Goal: Transaction & Acquisition: Purchase product/service

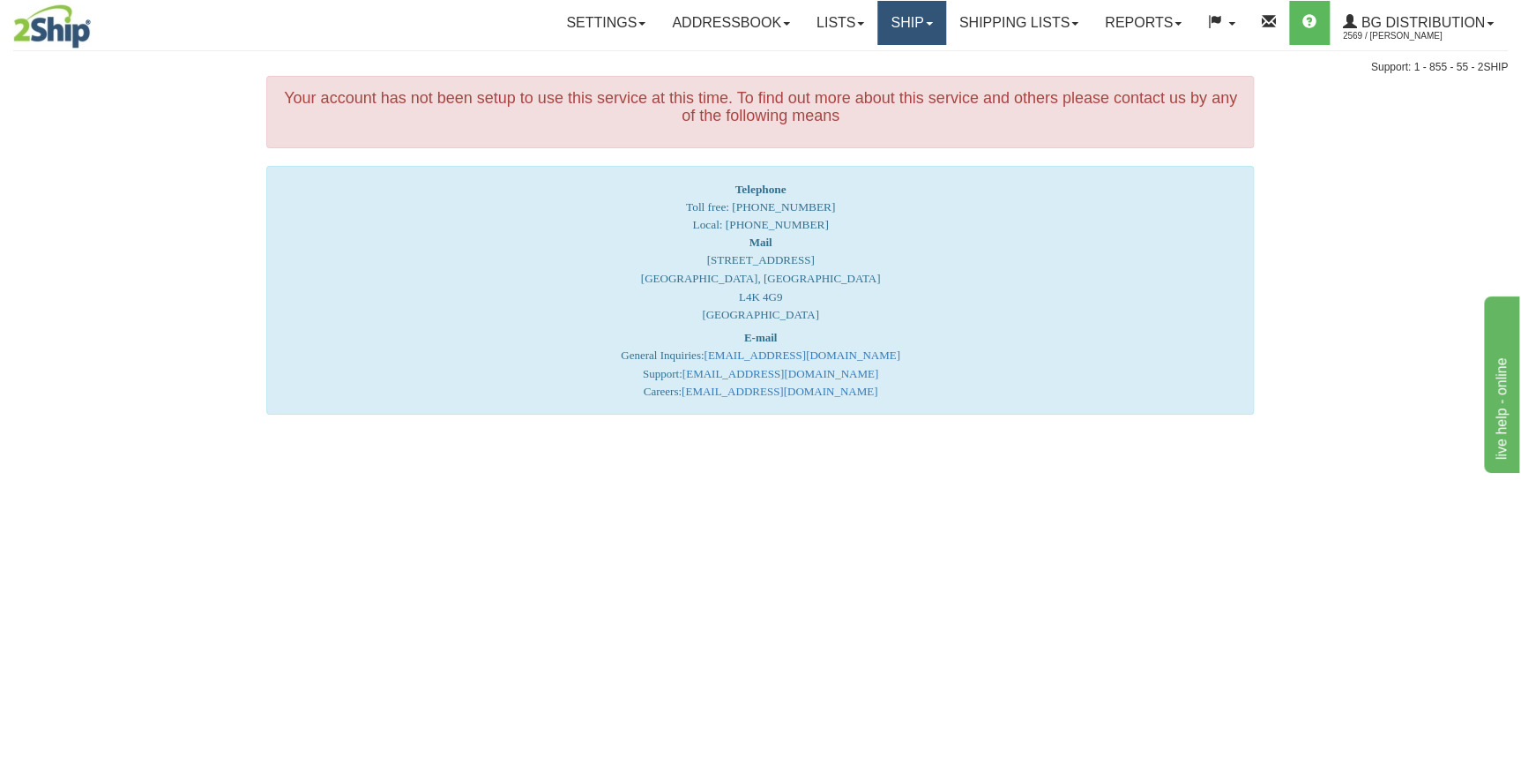
click at [922, 26] on link "Ship" at bounding box center [912, 23] width 68 height 44
click at [900, 71] on link "Ship Screen" at bounding box center [875, 61] width 139 height 23
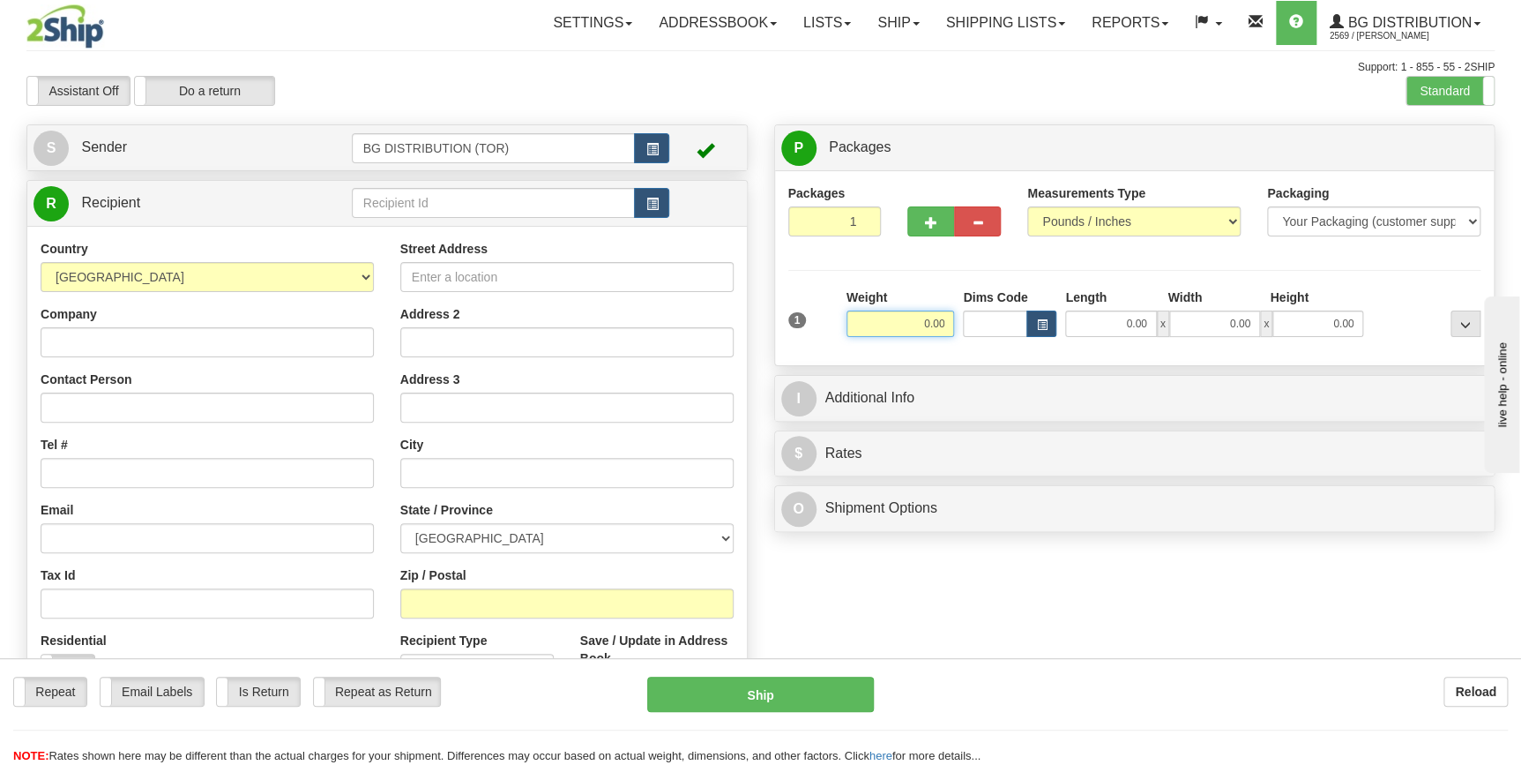
click at [929, 327] on input "0.00" at bounding box center [901, 323] width 108 height 26
type input "0.00"
click at [461, 212] on input "text" at bounding box center [494, 203] width 284 height 30
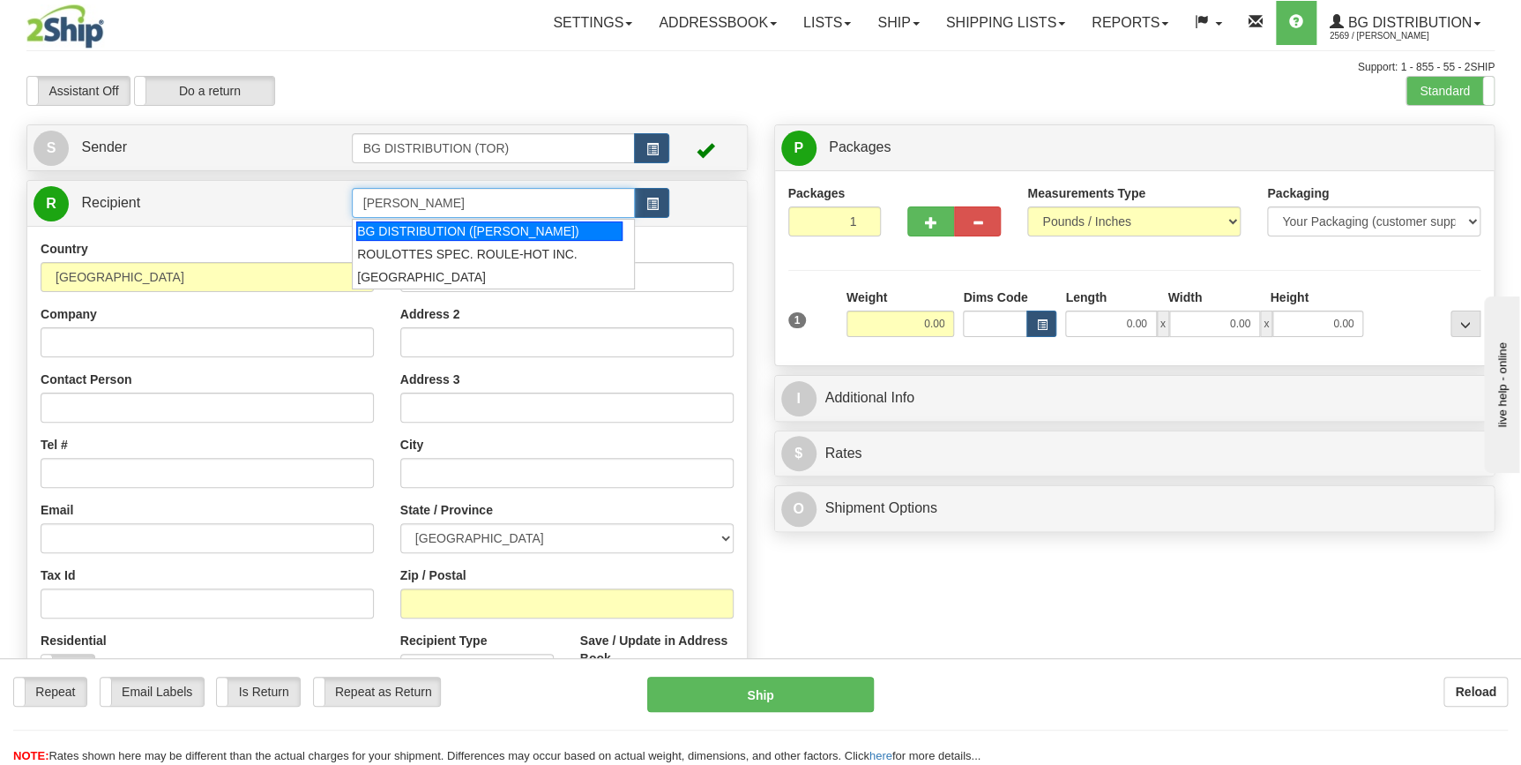
click at [475, 230] on div "BG DISTRIBUTION ([PERSON_NAME])" at bounding box center [489, 230] width 266 height 19
type input "BG DISTRIBUTION ([PERSON_NAME])"
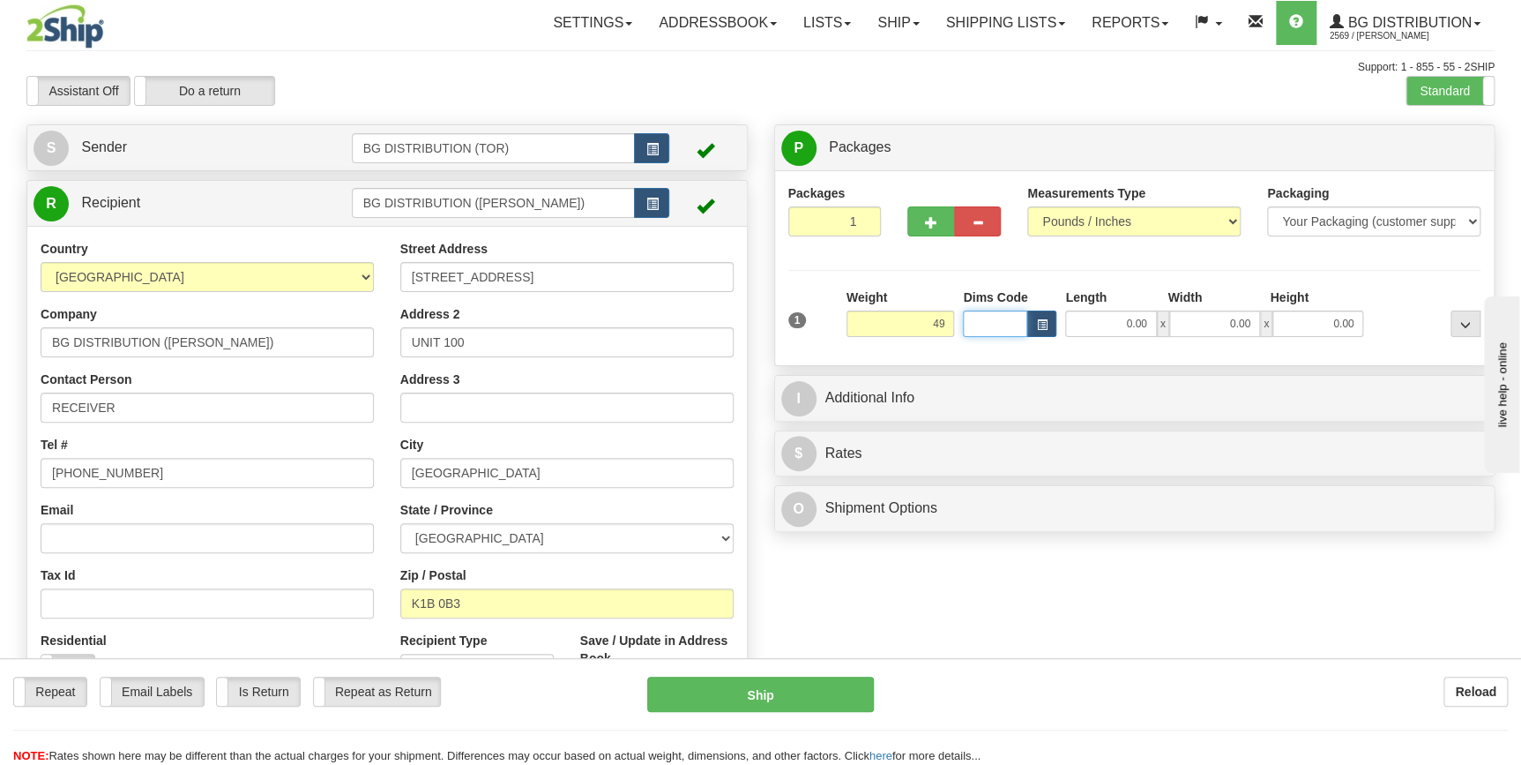
type input "49.00"
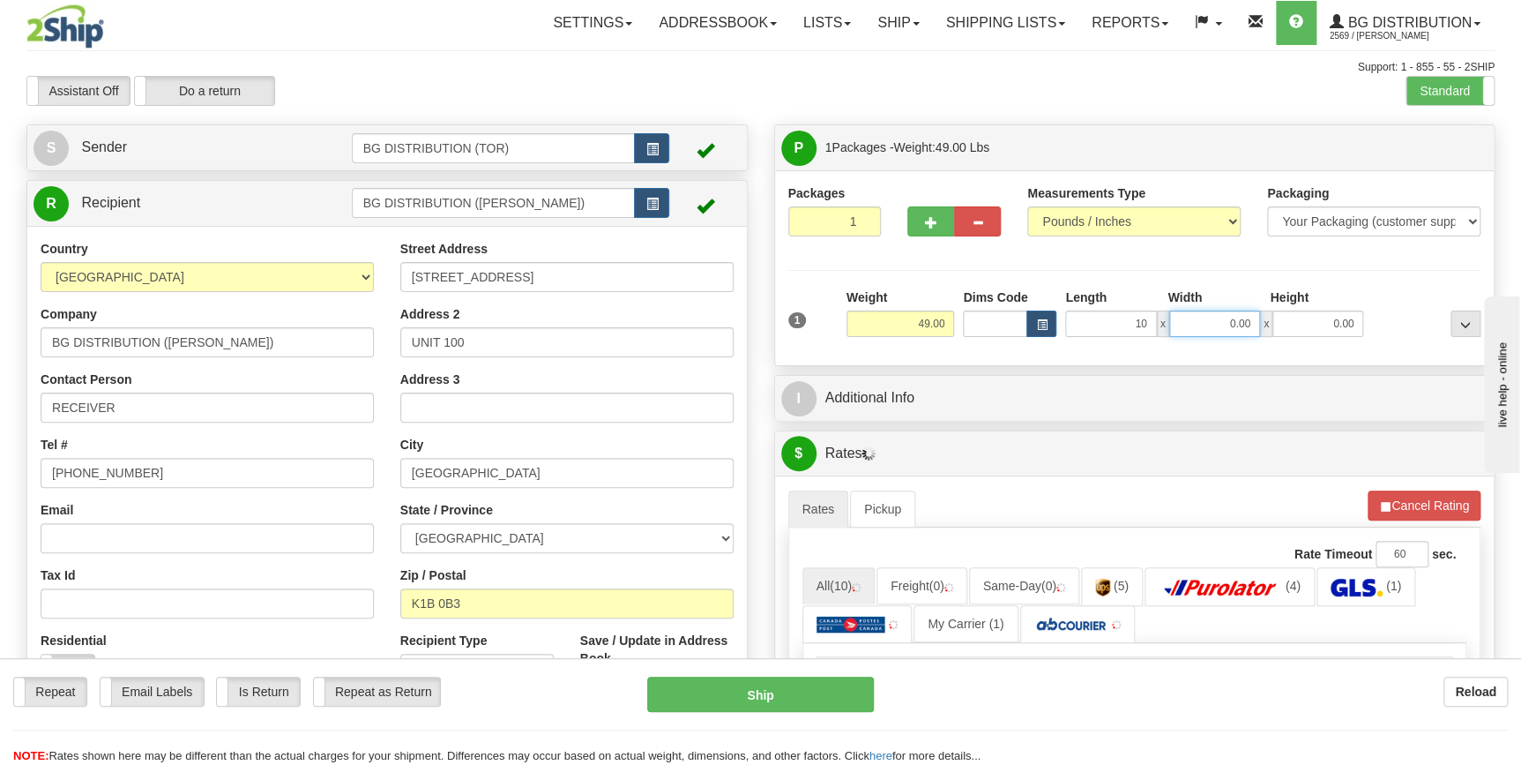
type input "10.00"
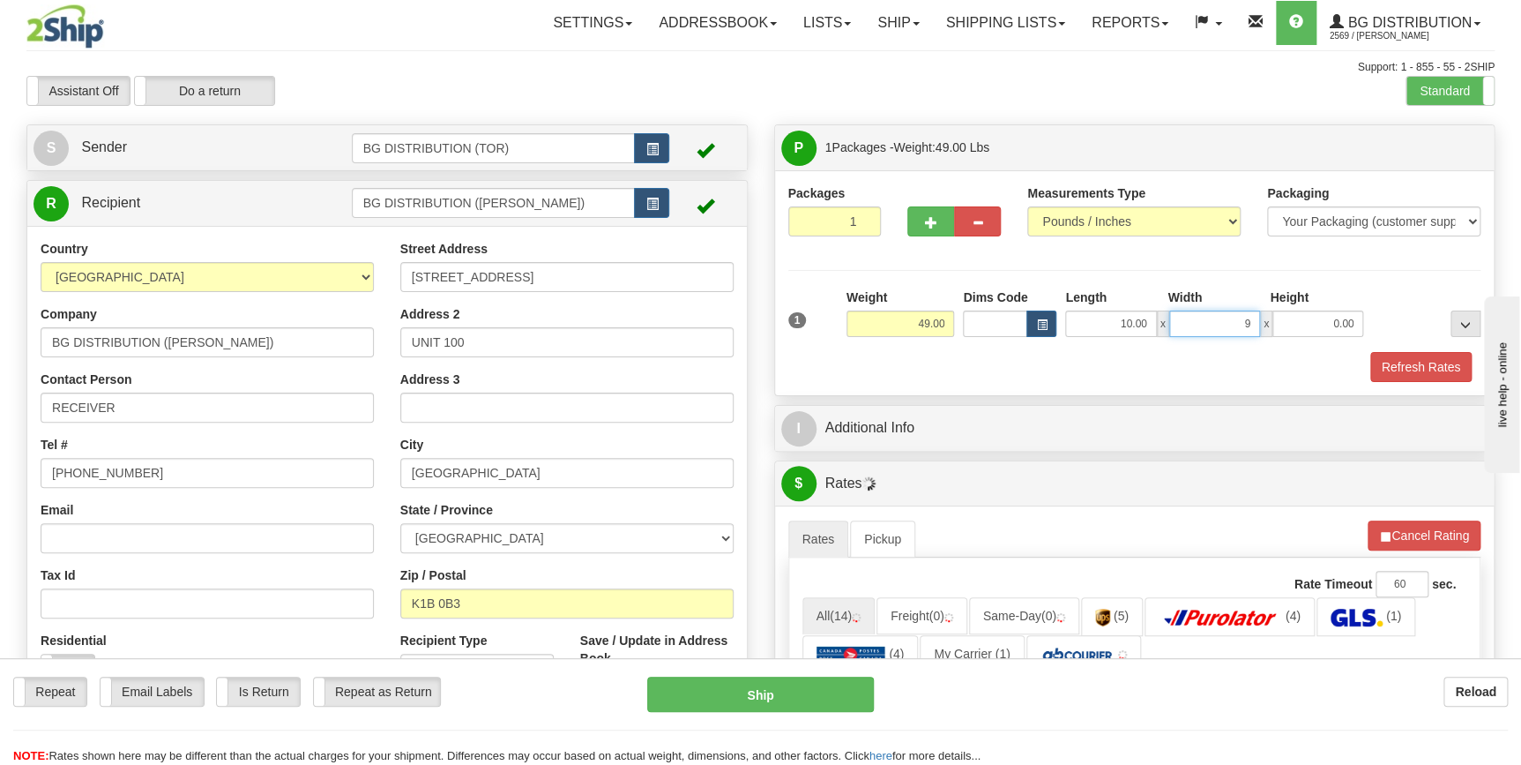
type input "9.00"
drag, startPoint x: 1102, startPoint y: 319, endPoint x: 1179, endPoint y: 332, distance: 77.7
click at [1179, 332] on div "10.00 x 9.00 x 0.00" at bounding box center [1214, 323] width 298 height 26
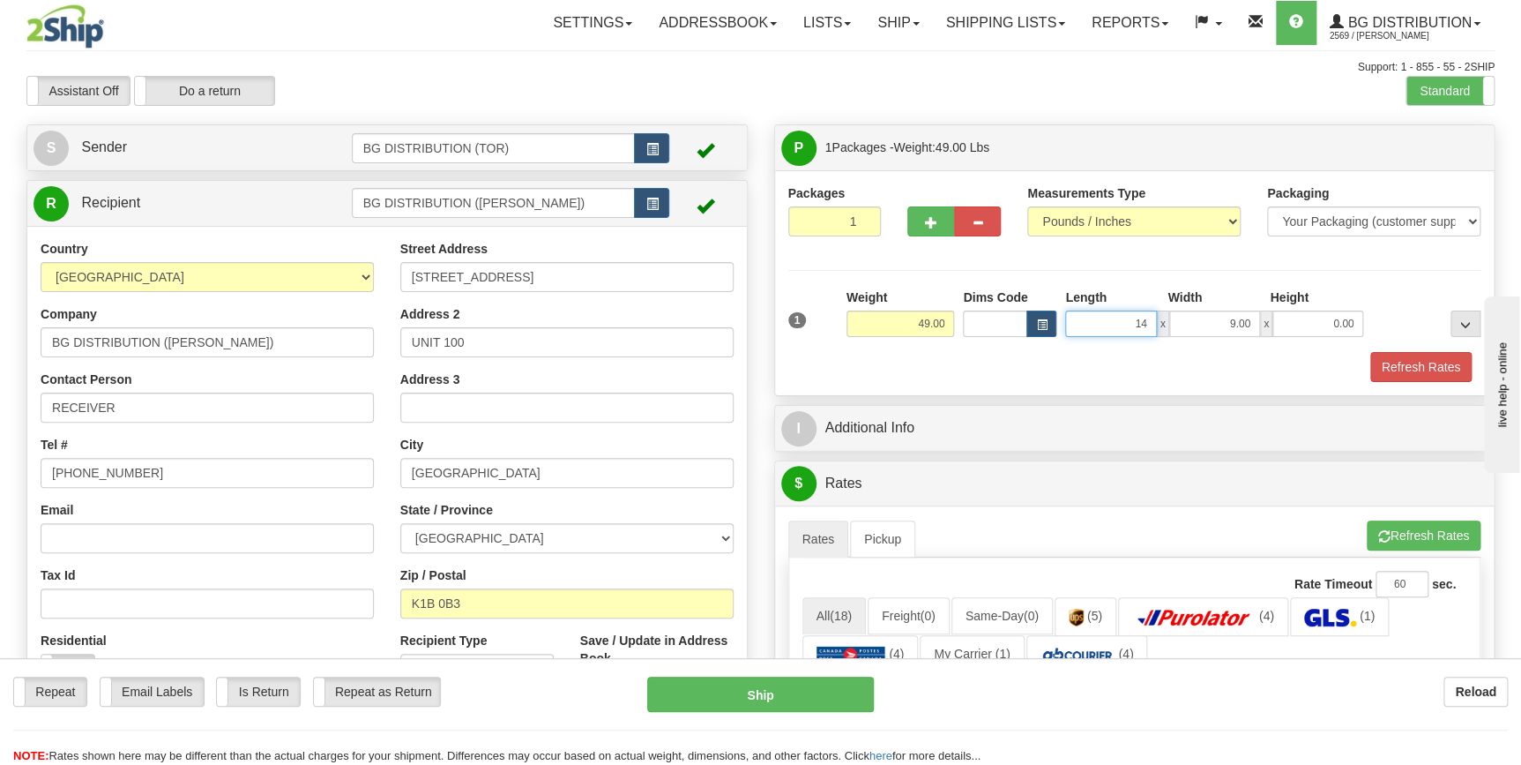
type input "14.00"
type input "10.00"
type input "9.00"
click at [935, 225] on span "button" at bounding box center [931, 222] width 12 height 11
type input "2"
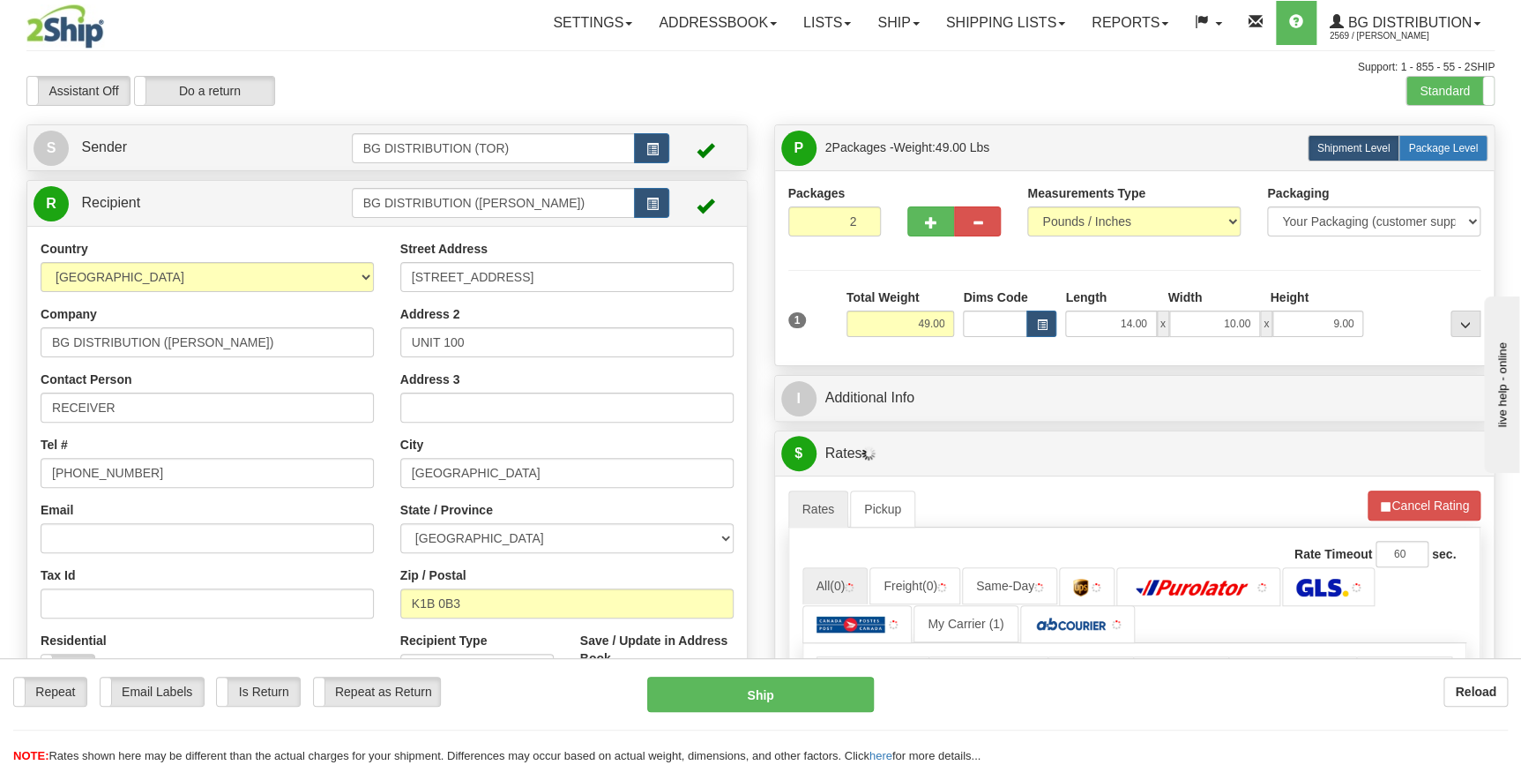
click at [1454, 154] on label "Package Level Pack.." at bounding box center [1443, 148] width 89 height 26
radio input "true"
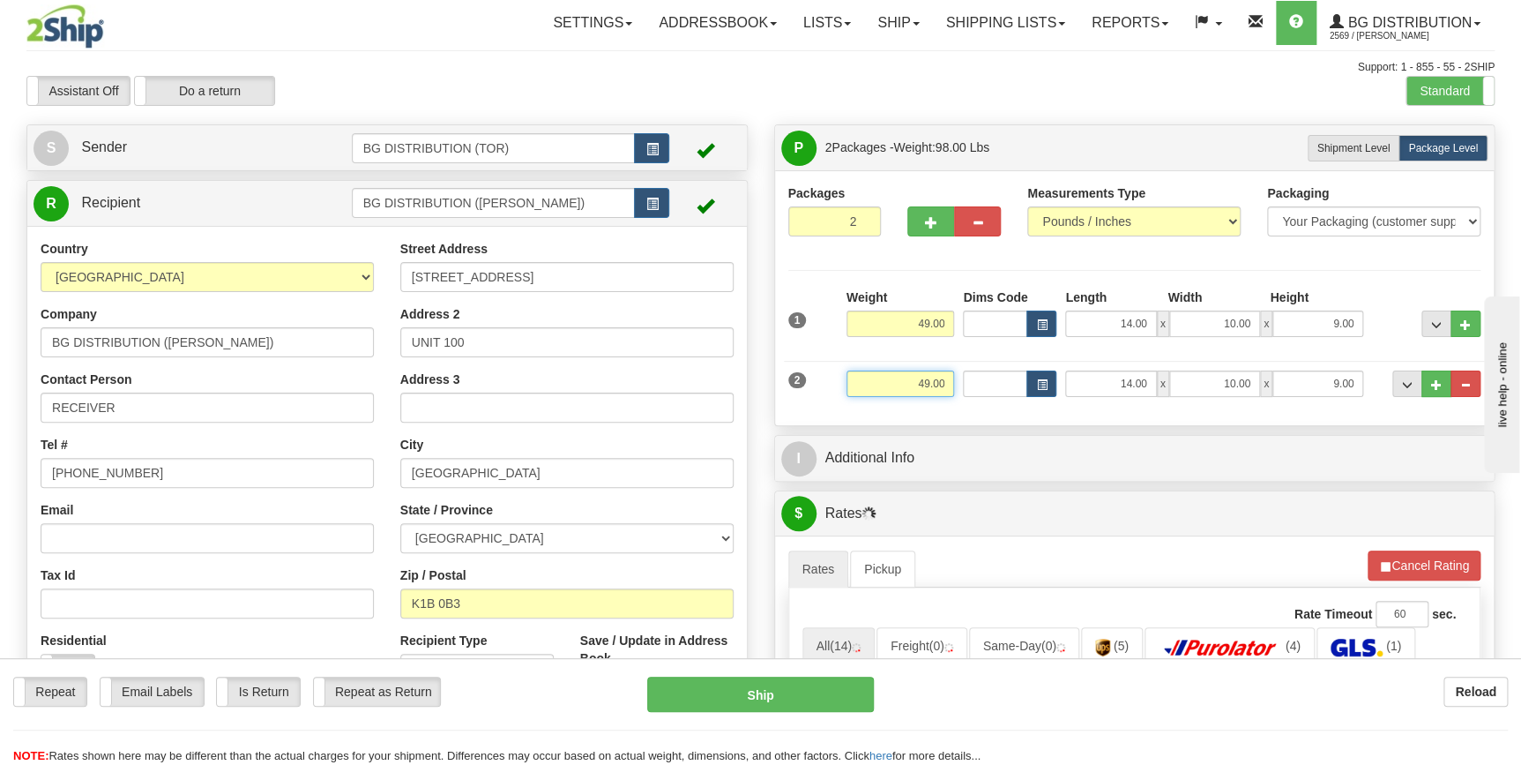
drag, startPoint x: 895, startPoint y: 382, endPoint x: 951, endPoint y: 390, distance: 56.1
click at [951, 390] on input "49.00" at bounding box center [901, 383] width 108 height 26
type input "35.00"
type input "20.00"
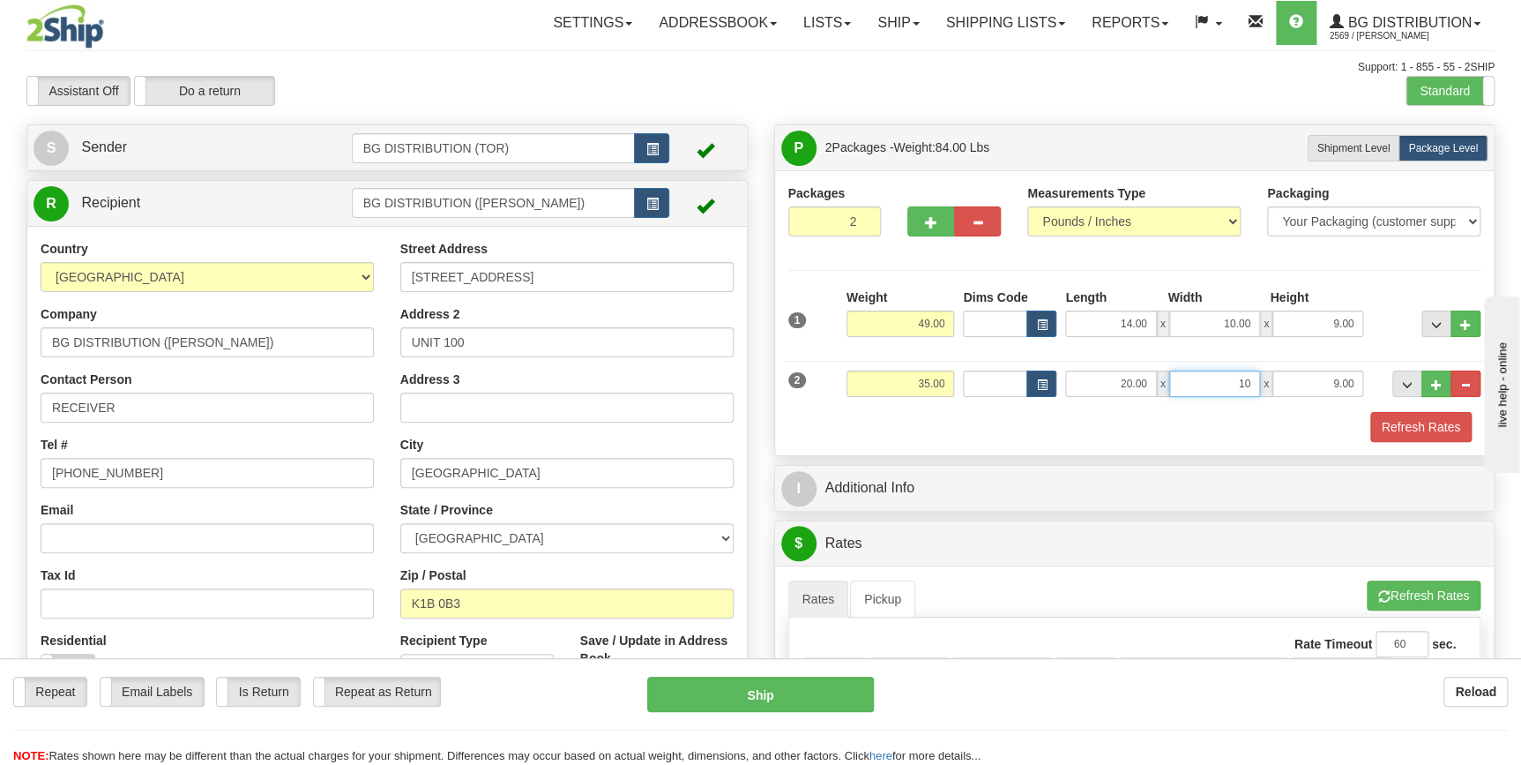
type input "10.00"
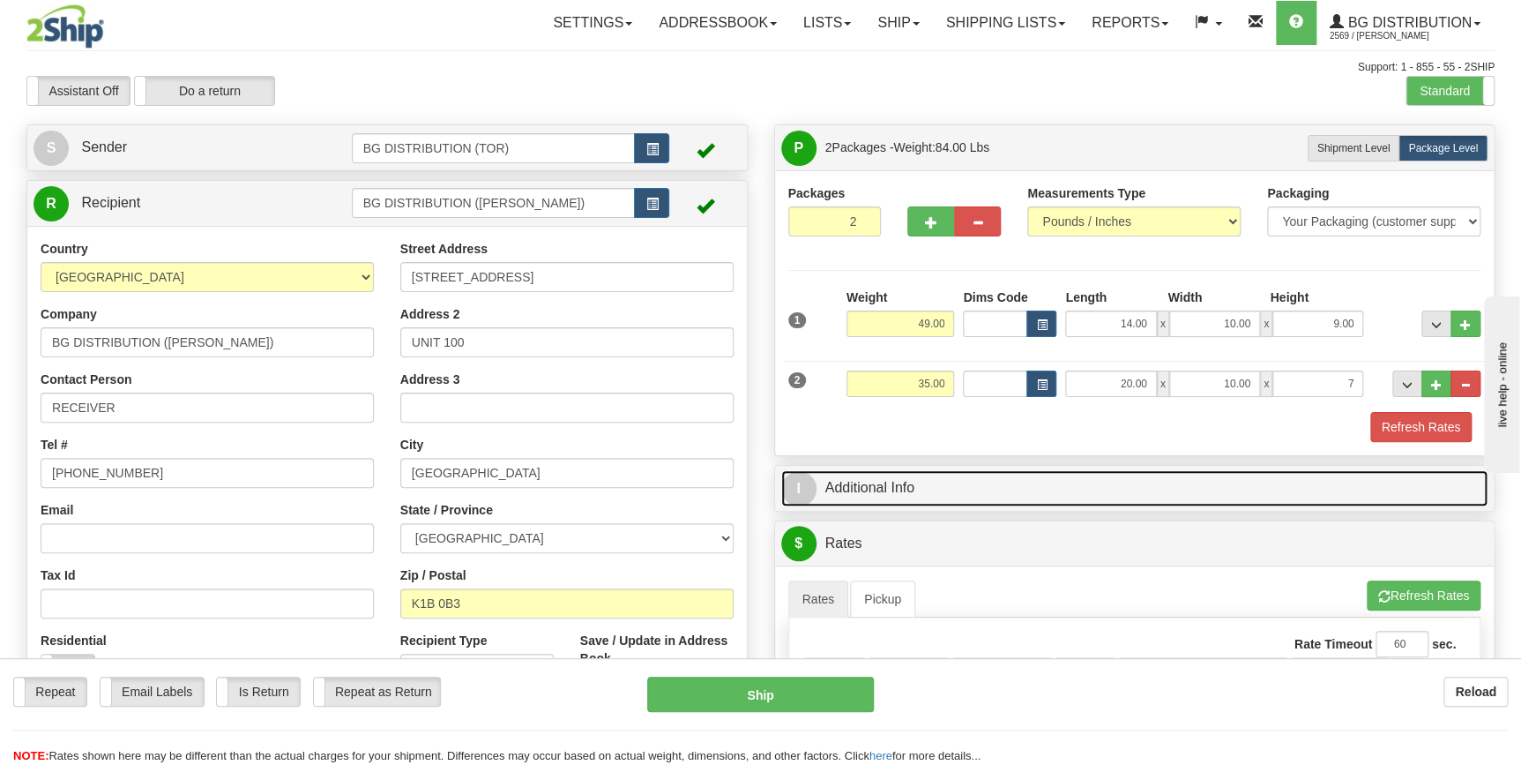
type input "7.00"
click at [970, 487] on link "I Additional Info" at bounding box center [1134, 488] width 707 height 36
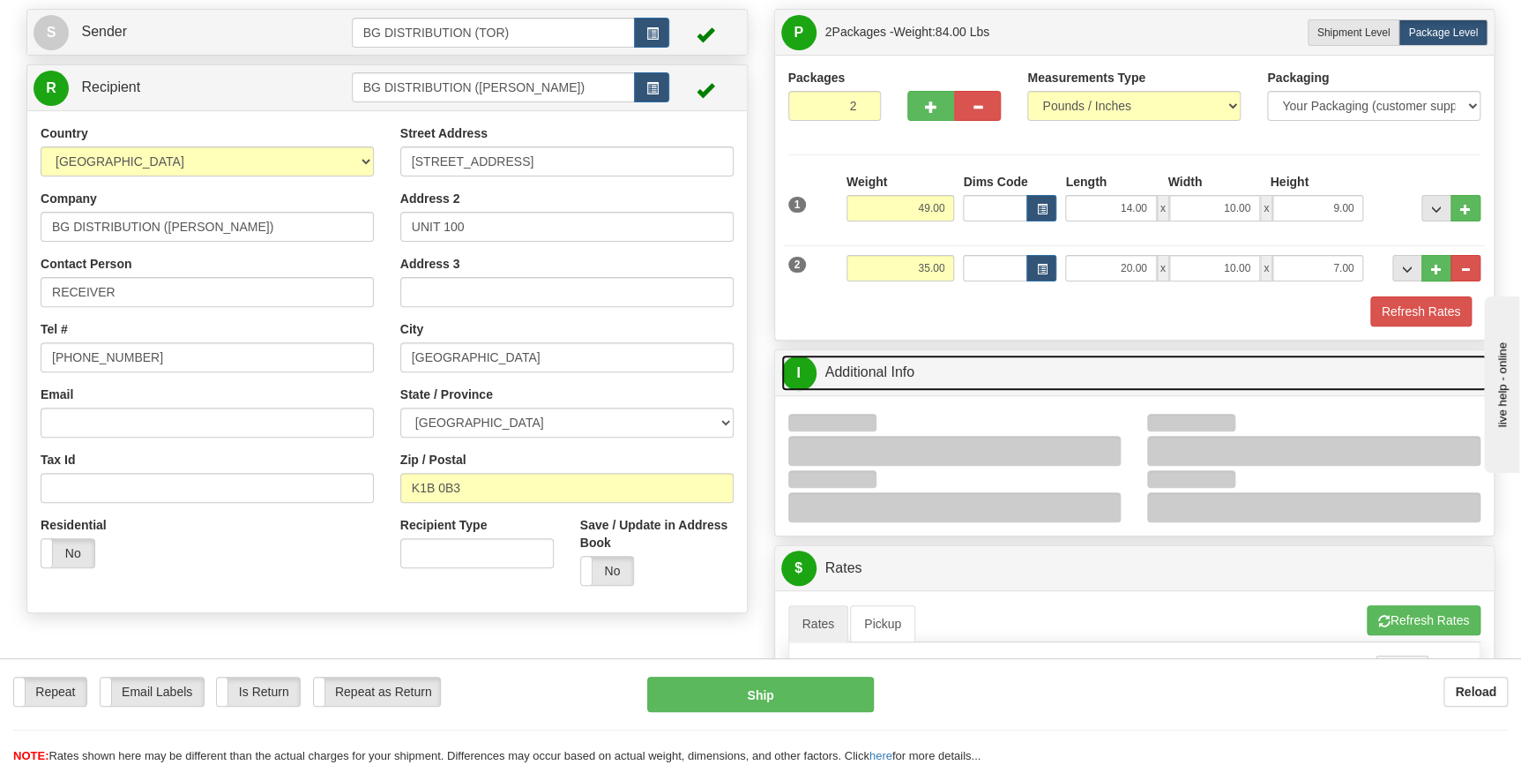
scroll to position [240, 0]
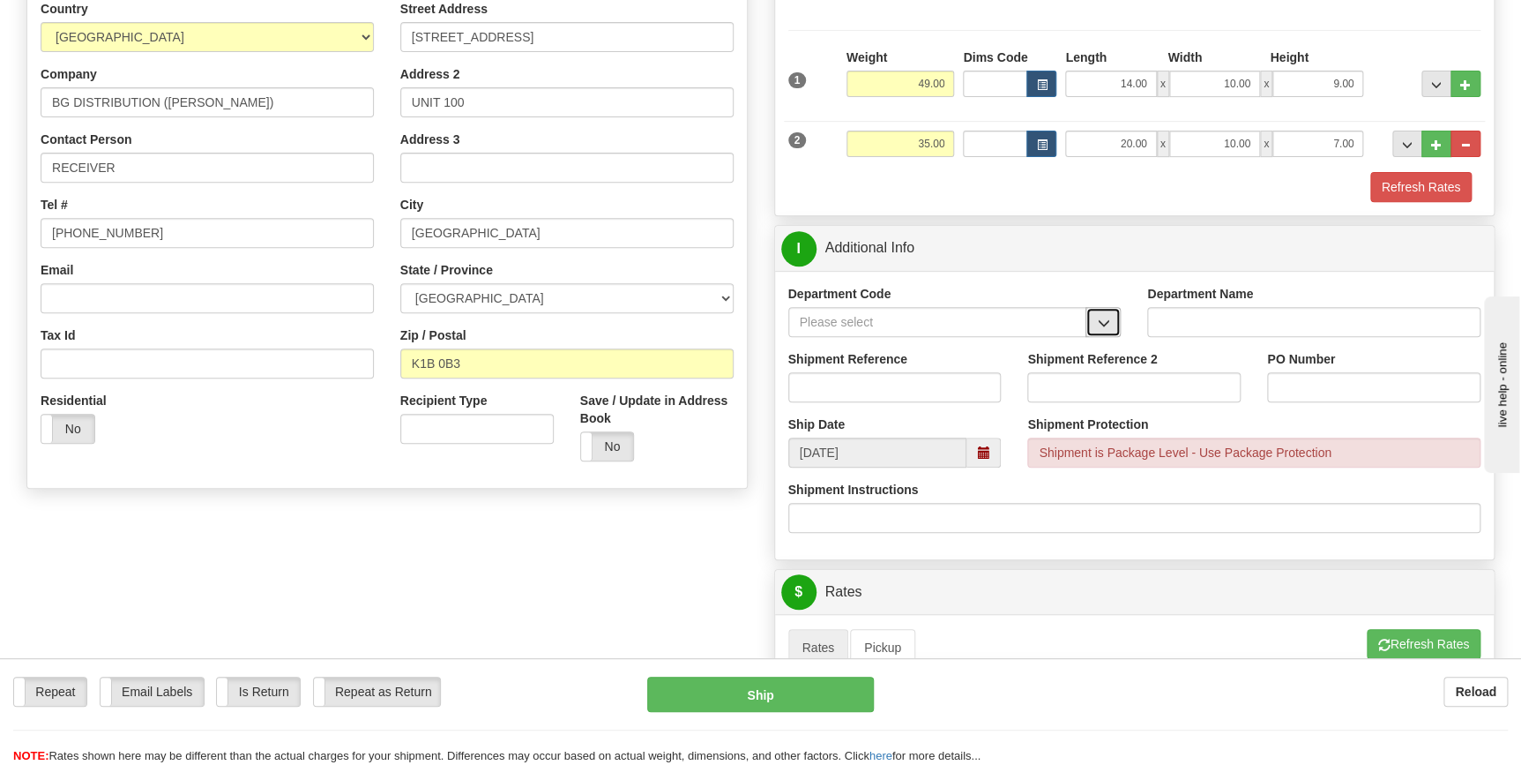
click at [1104, 319] on span "button" at bounding box center [1103, 322] width 12 height 11
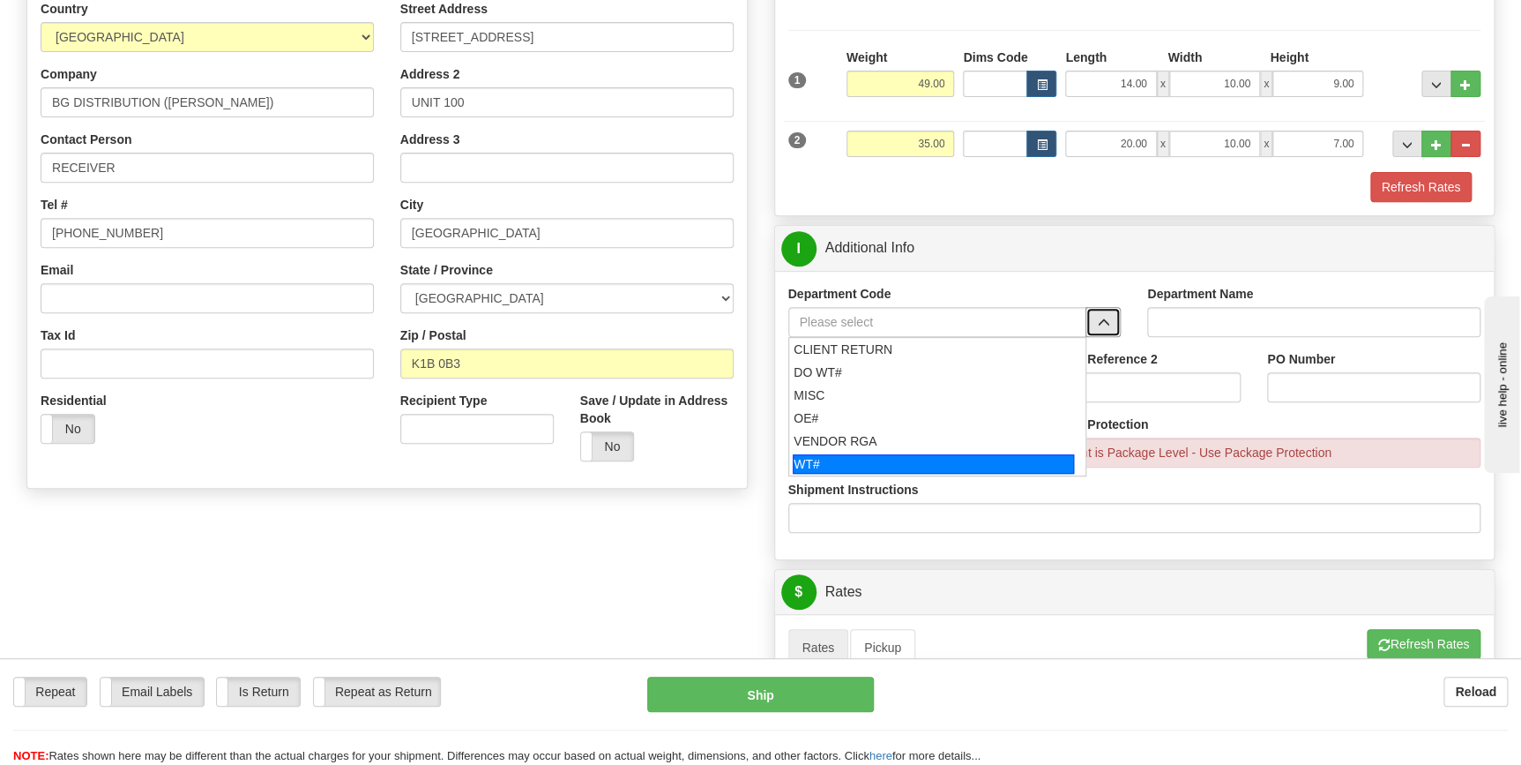
click at [995, 454] on div "WT#" at bounding box center [933, 463] width 281 height 19
type input "WT#"
type input "WAREHOUSE TRANSFERS"
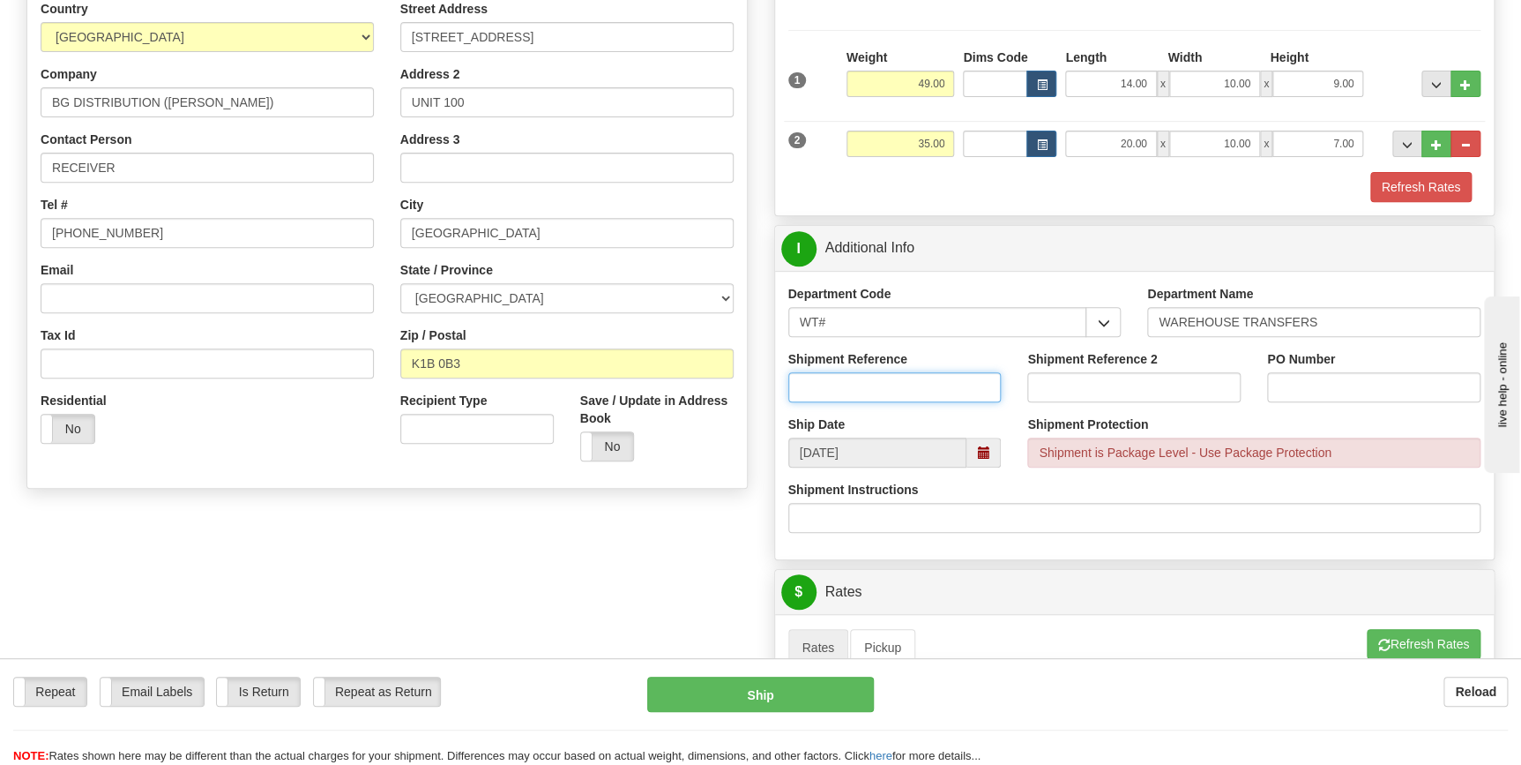
click at [935, 384] on input "Shipment Reference" at bounding box center [894, 387] width 213 height 30
type input "164687-00"
type input "[GEOGRAPHIC_DATA]"
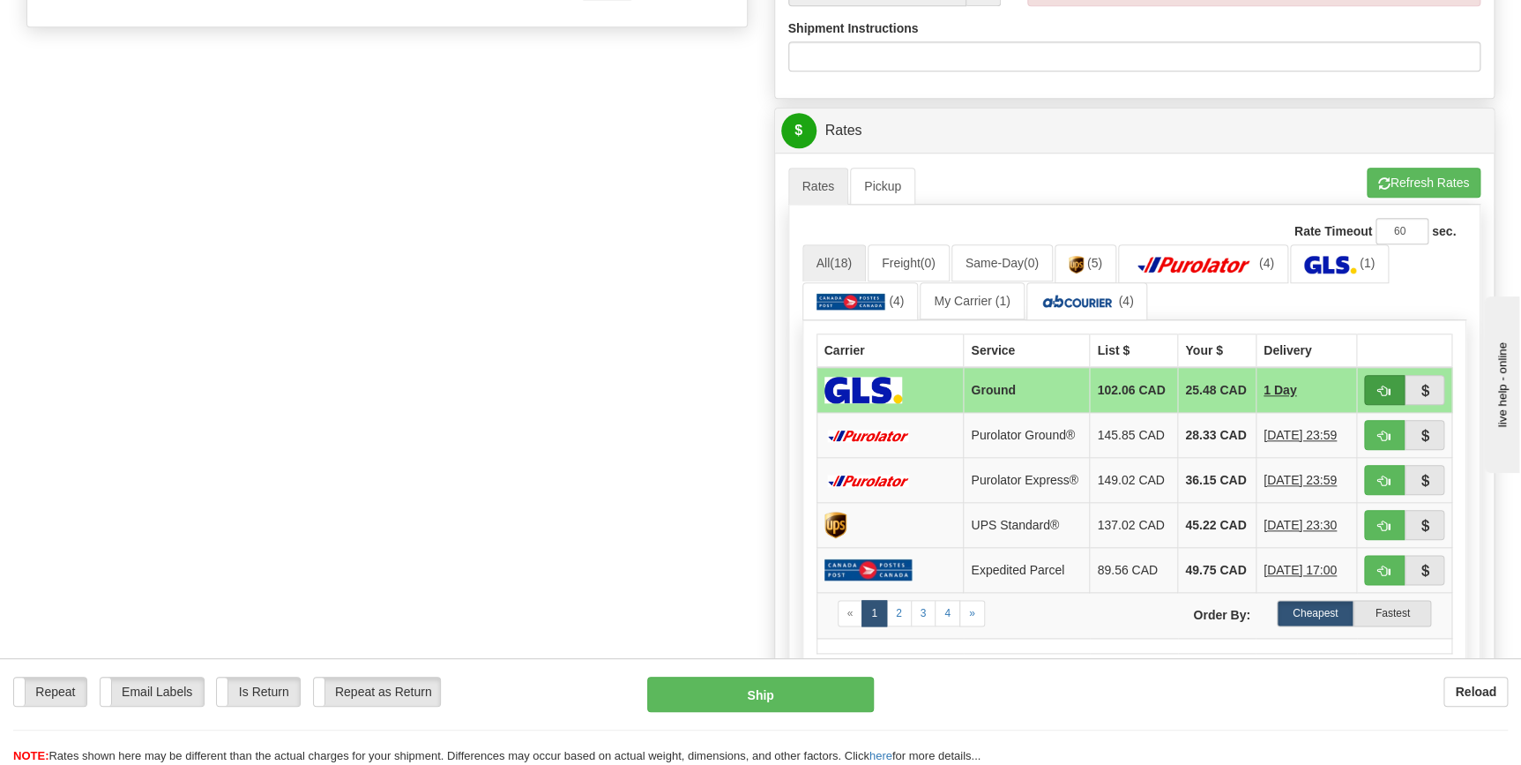
scroll to position [802, 0]
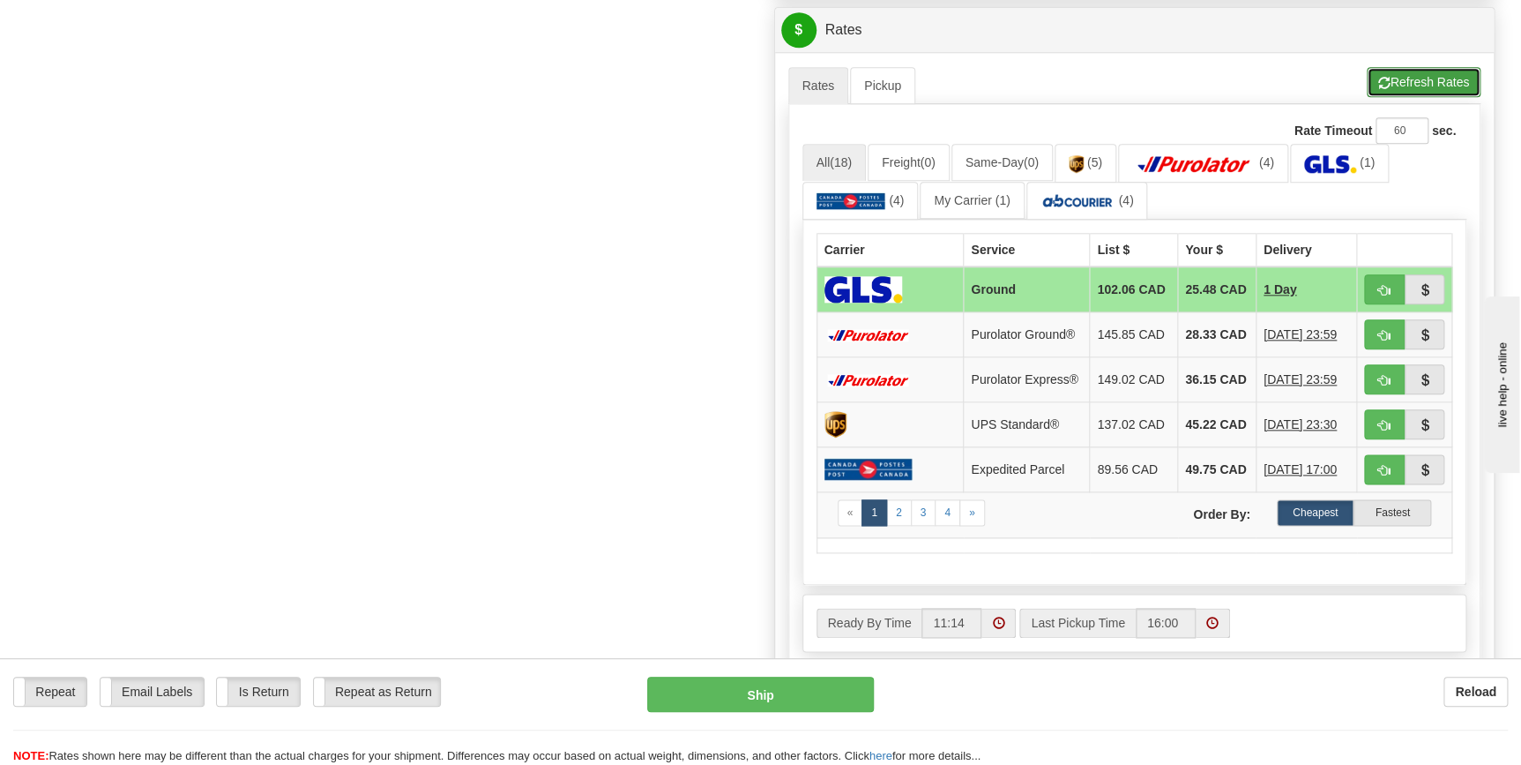
click at [1424, 83] on button "Refresh Rates" at bounding box center [1424, 82] width 114 height 30
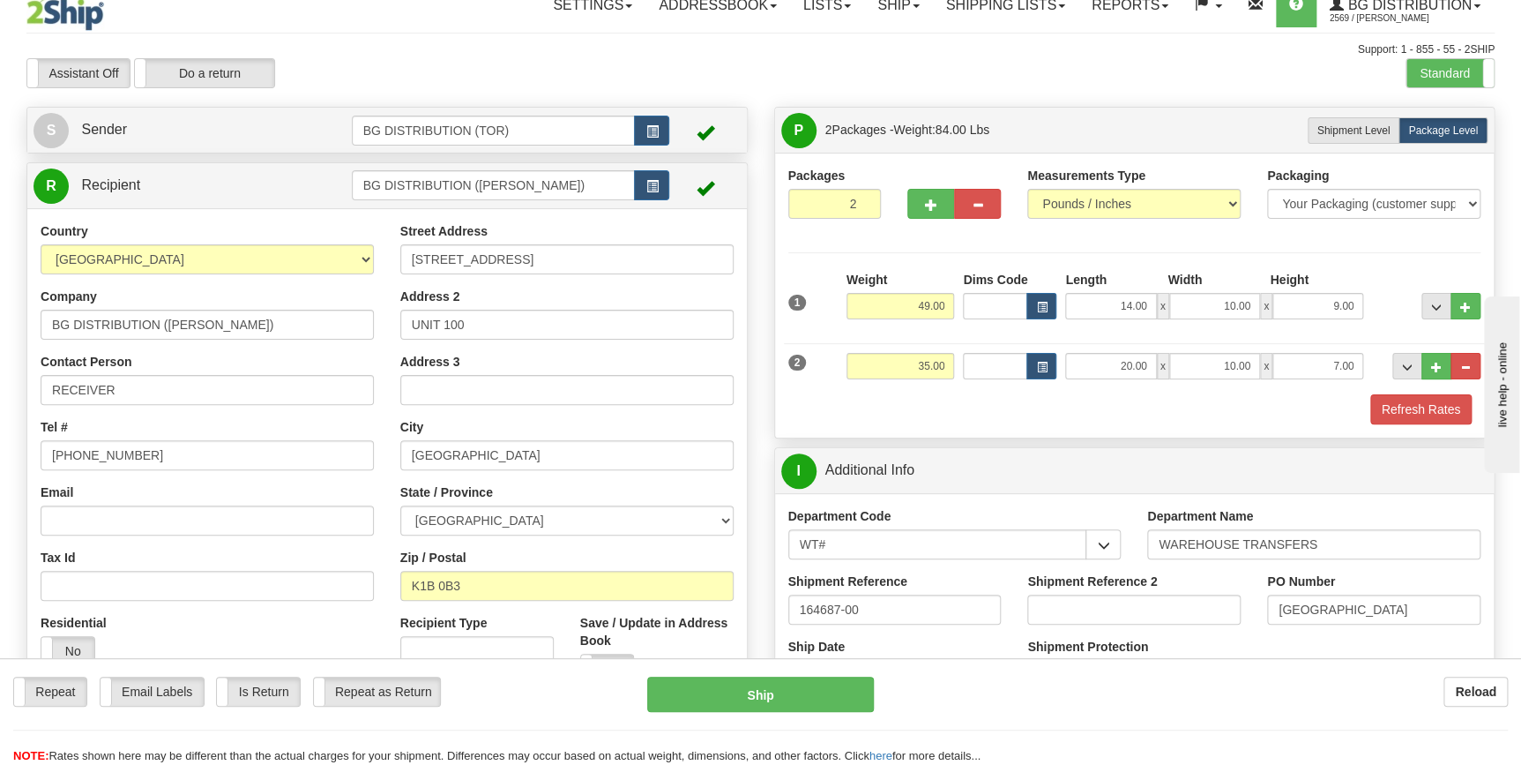
scroll to position [0, 0]
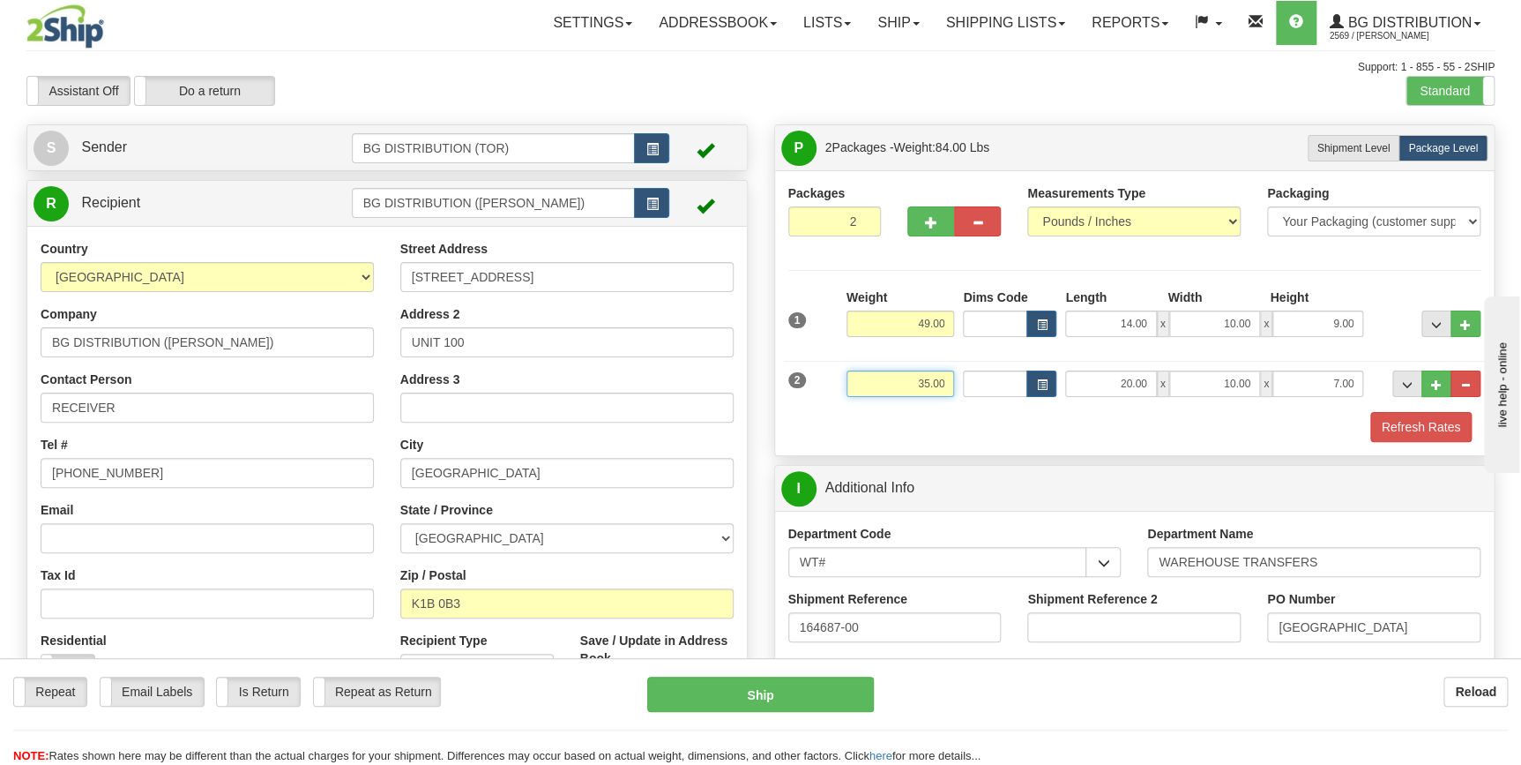
drag, startPoint x: 917, startPoint y: 382, endPoint x: 928, endPoint y: 384, distance: 10.7
click at [928, 384] on input "35.00" at bounding box center [901, 383] width 108 height 26
click at [1407, 422] on button "Refresh Rates" at bounding box center [1420, 427] width 101 height 30
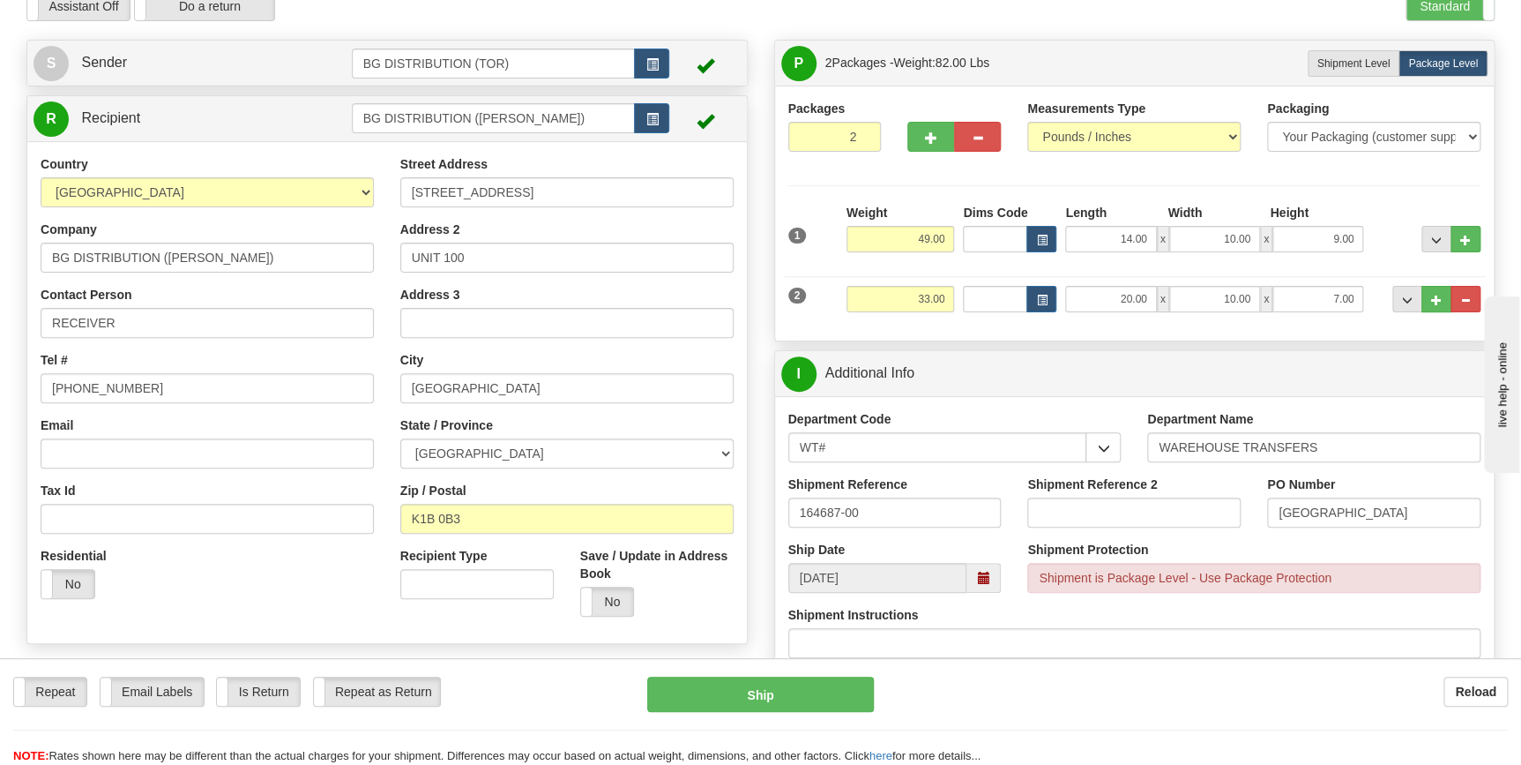
scroll to position [79, 0]
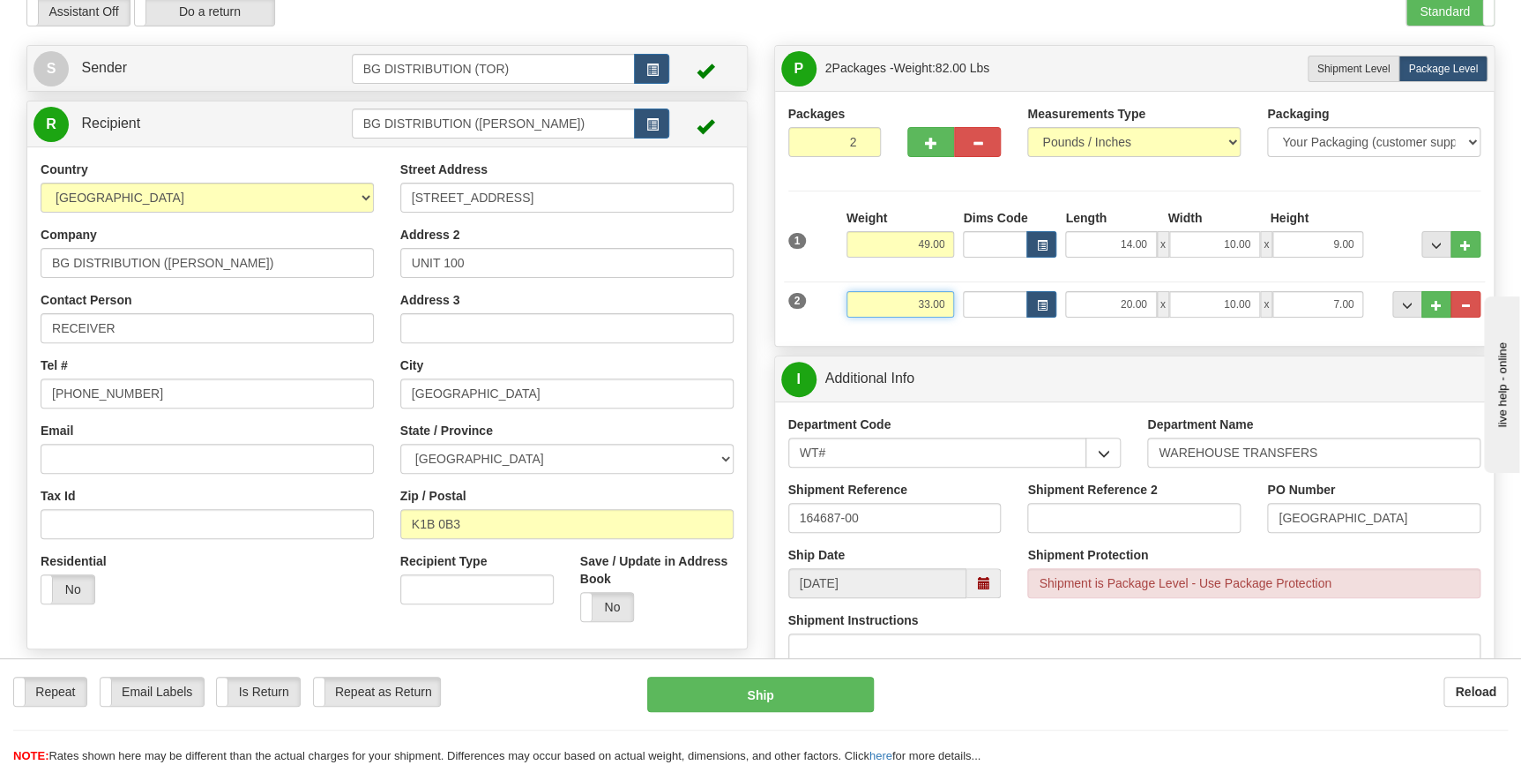
drag, startPoint x: 911, startPoint y: 295, endPoint x: 960, endPoint y: 309, distance: 50.3
click at [960, 309] on div "2 Weight 33.00 Dims Code Length Width Height" at bounding box center [1135, 302] width 702 height 59
type input "35.00"
click at [1133, 346] on div "P Packages 2 Packages - Weight: 82.00 Lbs Shipment Level Shipm. Package Level P…" at bounding box center [1135, 749] width 748 height 1409
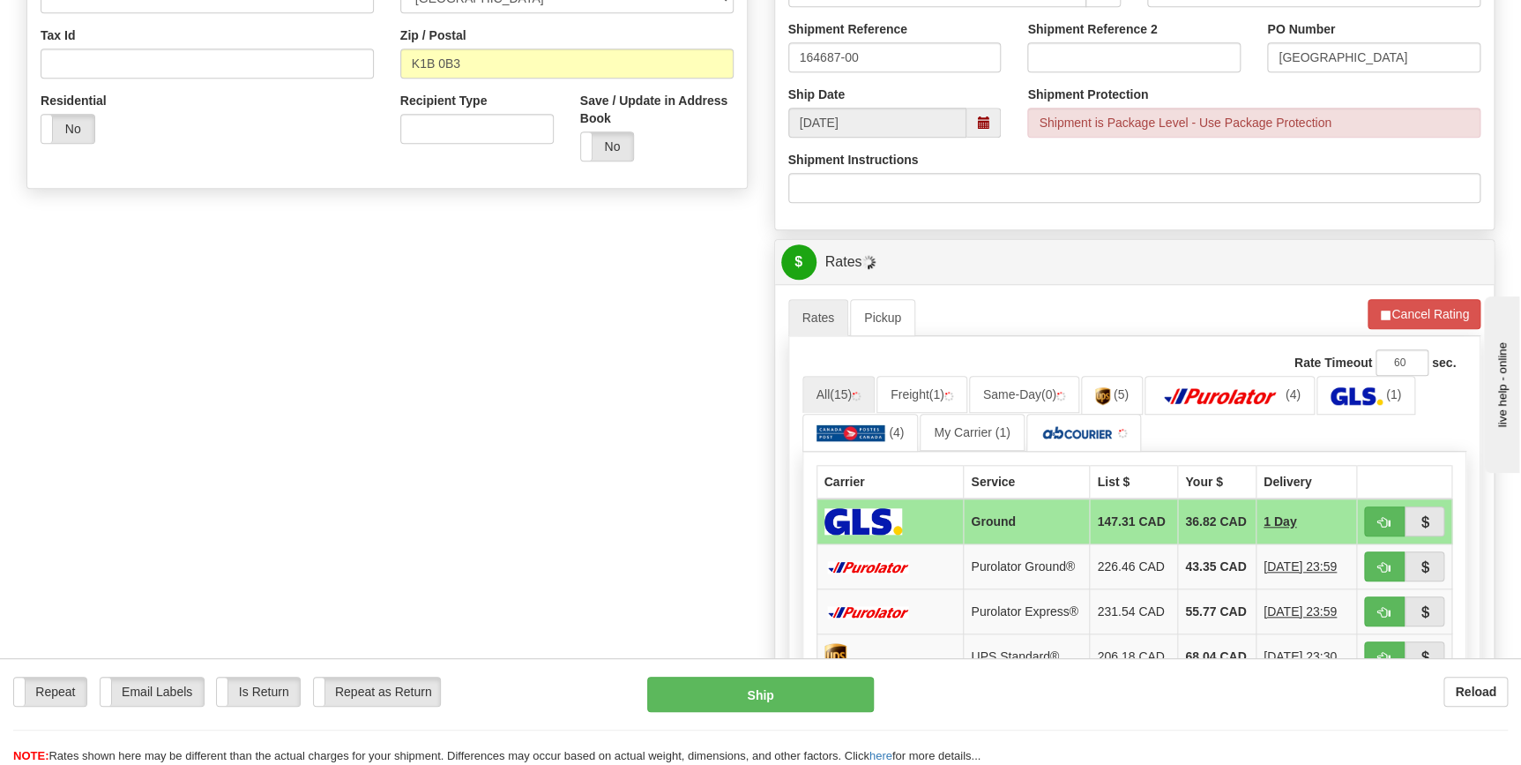
scroll to position [561, 0]
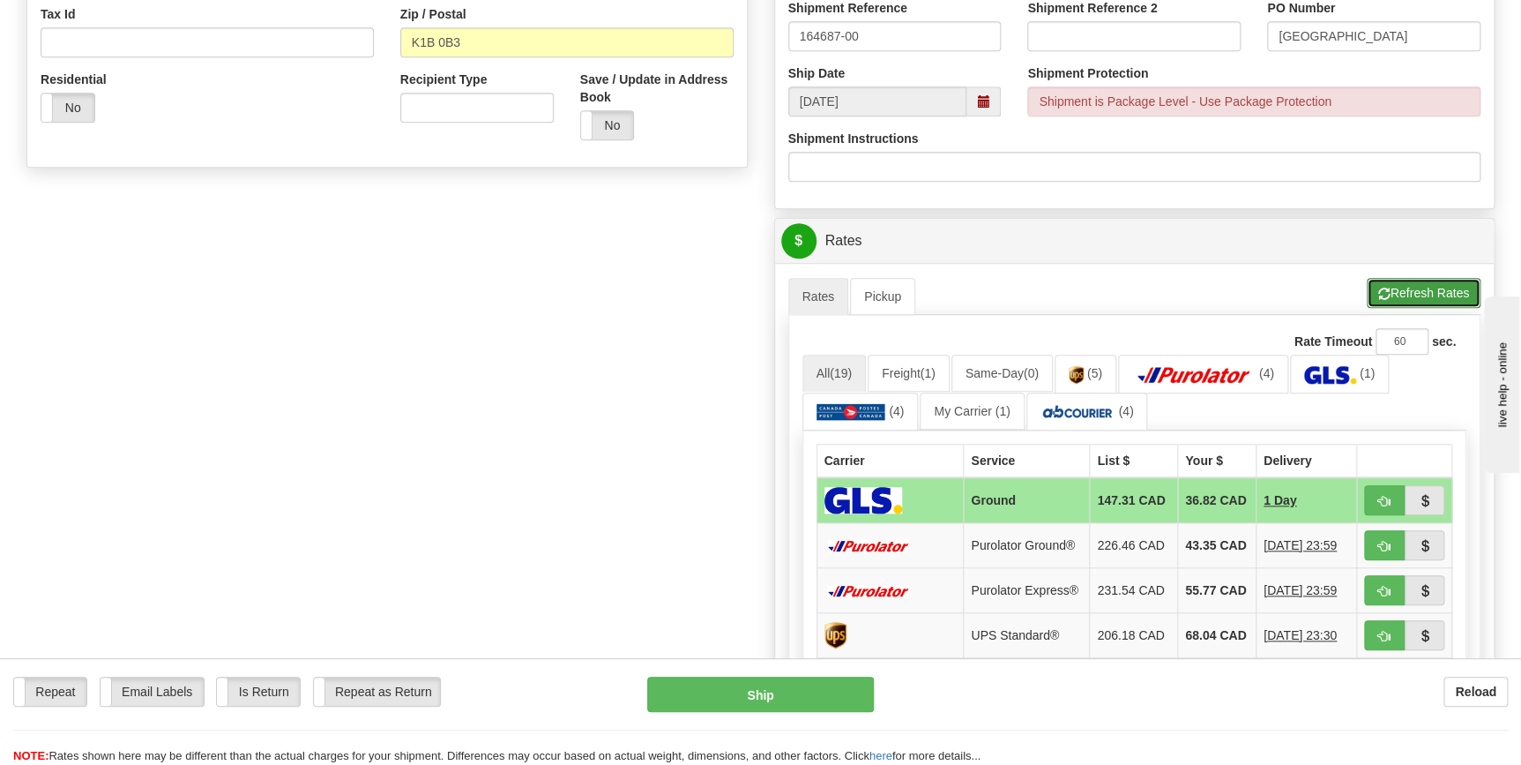
click at [1381, 299] on span "button" at bounding box center [1384, 293] width 12 height 11
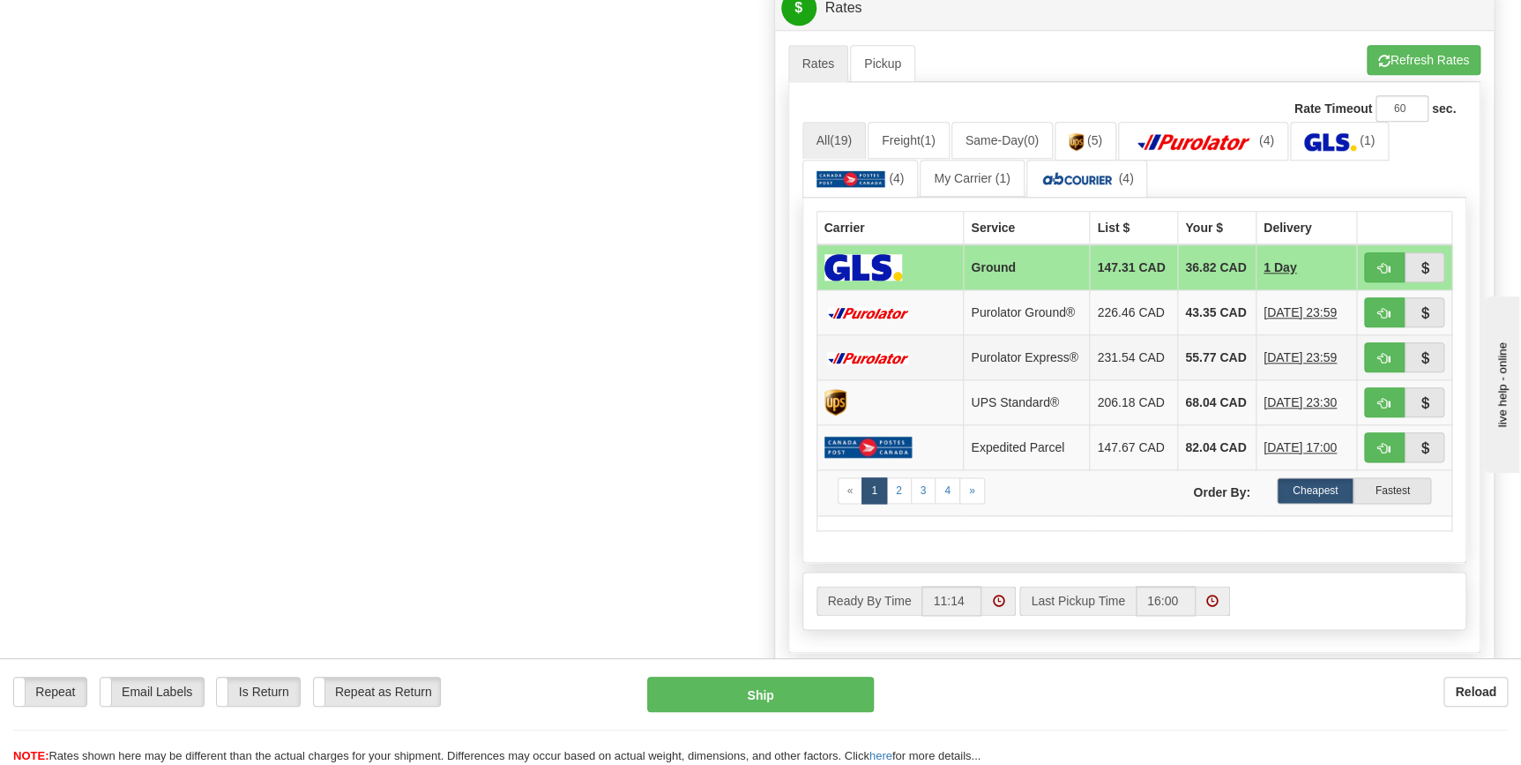
scroll to position [802, 0]
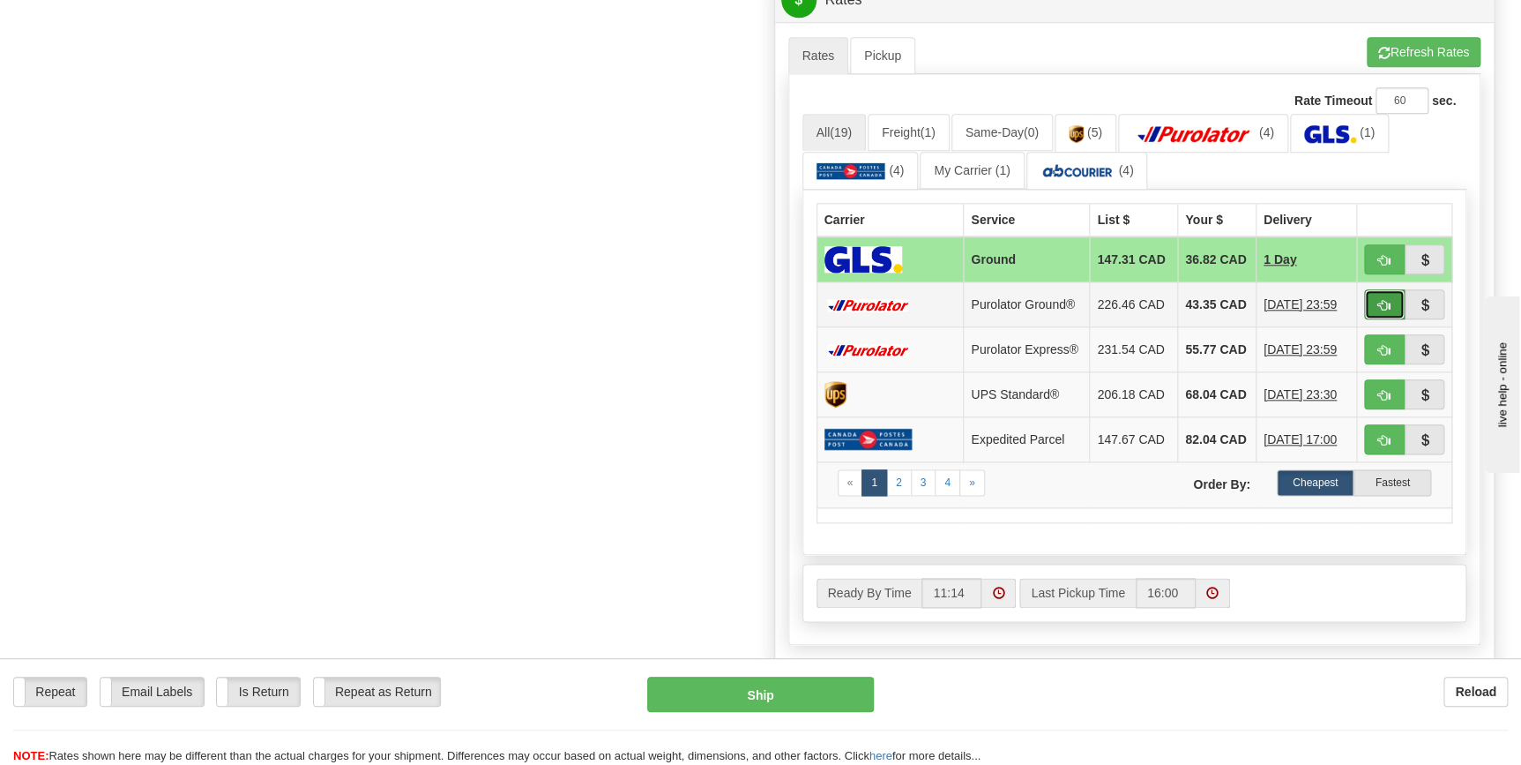
click at [1372, 313] on button "button" at bounding box center [1384, 304] width 41 height 30
type input "260"
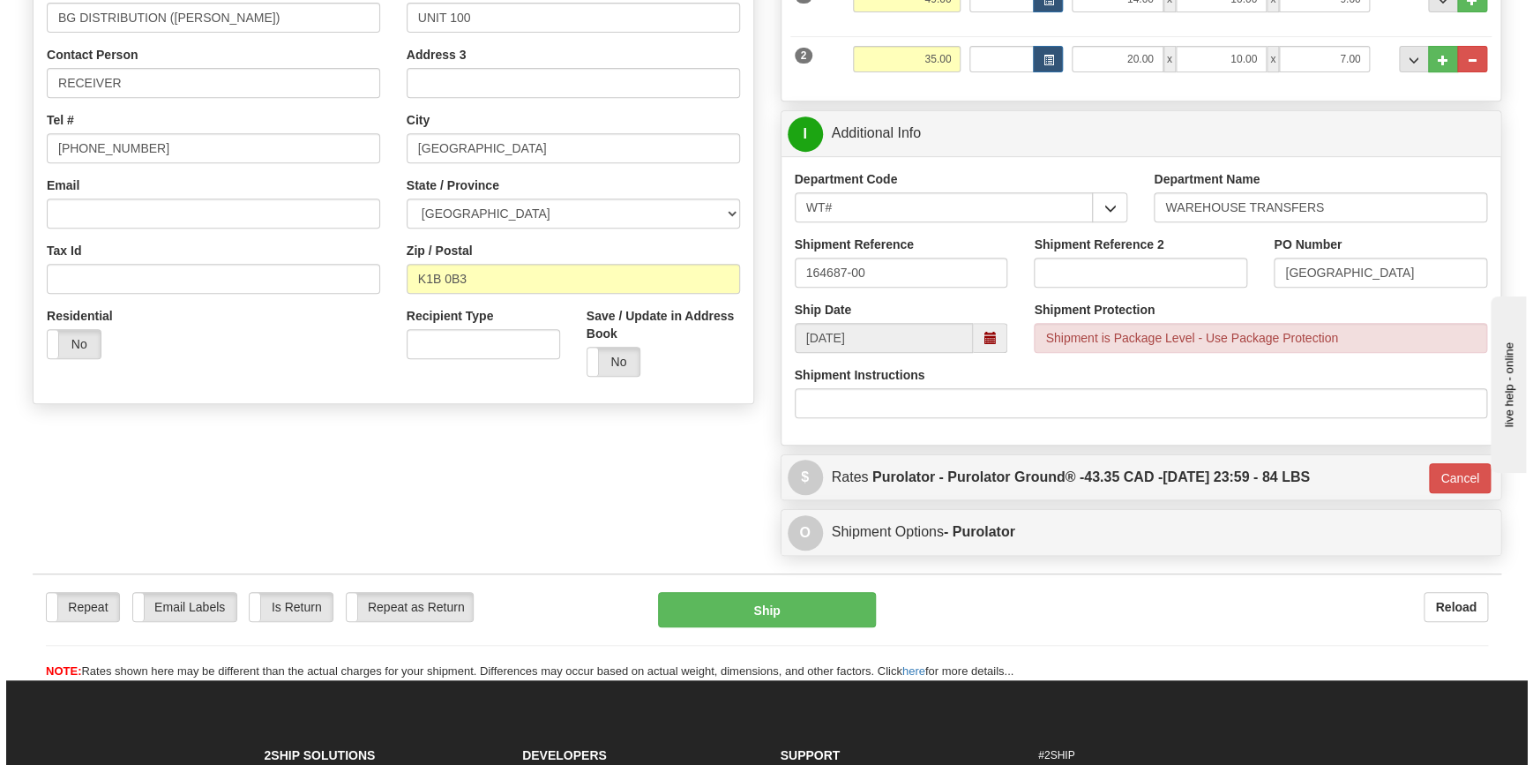
scroll to position [481, 0]
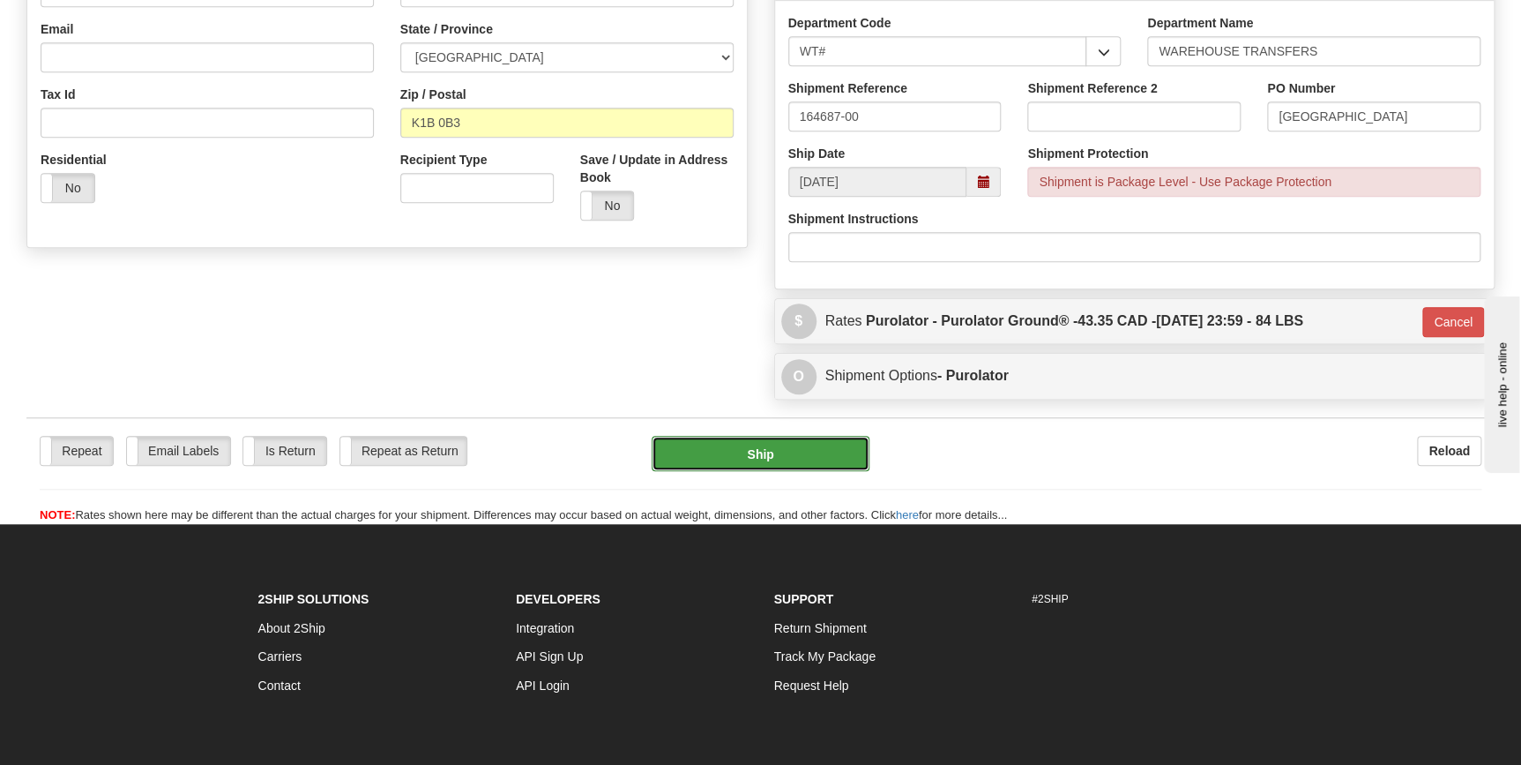
click at [735, 459] on button "Ship" at bounding box center [761, 453] width 218 height 35
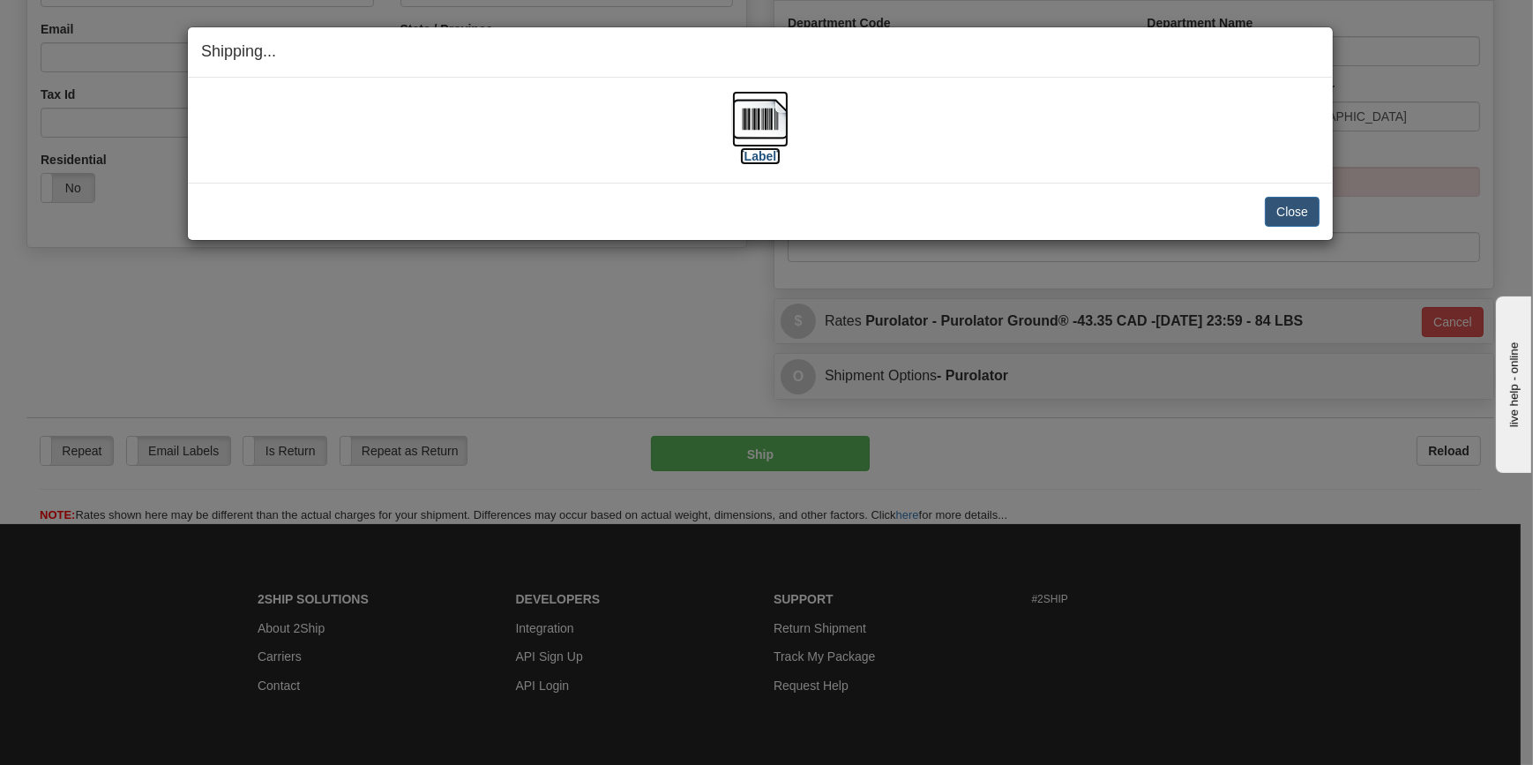
click at [770, 154] on label "[Label]" at bounding box center [760, 156] width 41 height 18
click at [1317, 208] on button "Close" at bounding box center [1292, 212] width 55 height 30
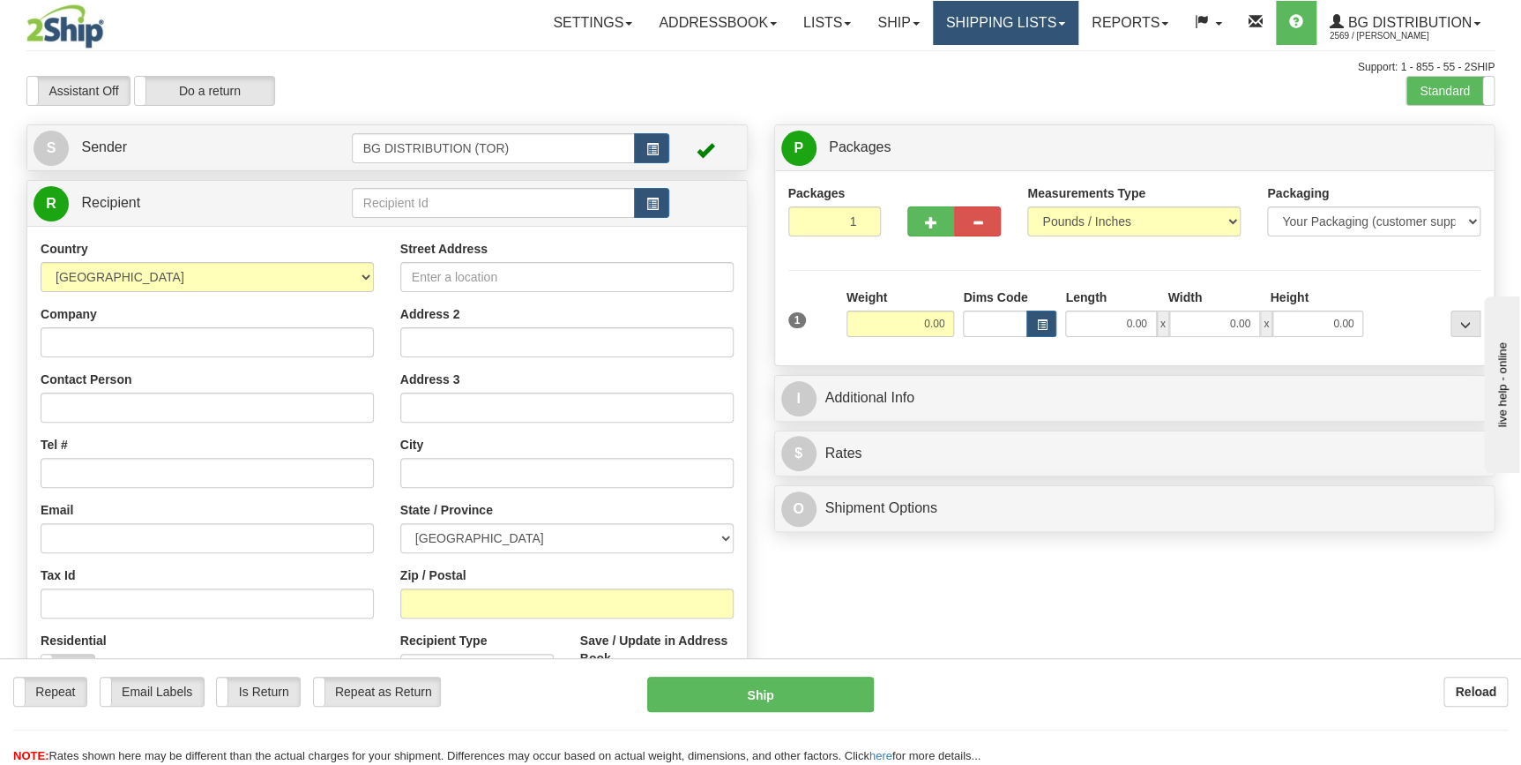
click at [997, 31] on link "Shipping lists" at bounding box center [1006, 23] width 146 height 44
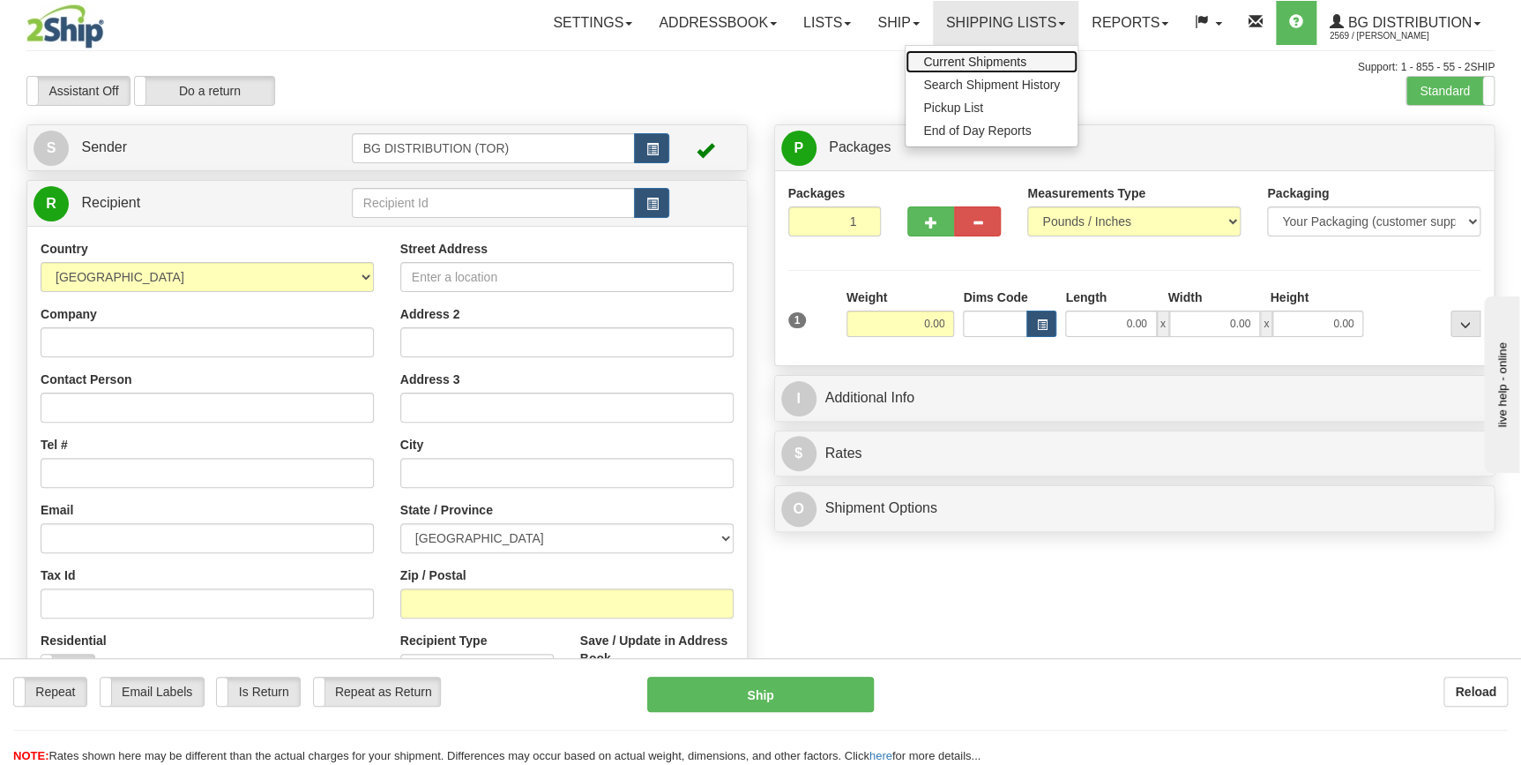
click at [1014, 60] on span "Current Shipments" at bounding box center [974, 62] width 103 height 14
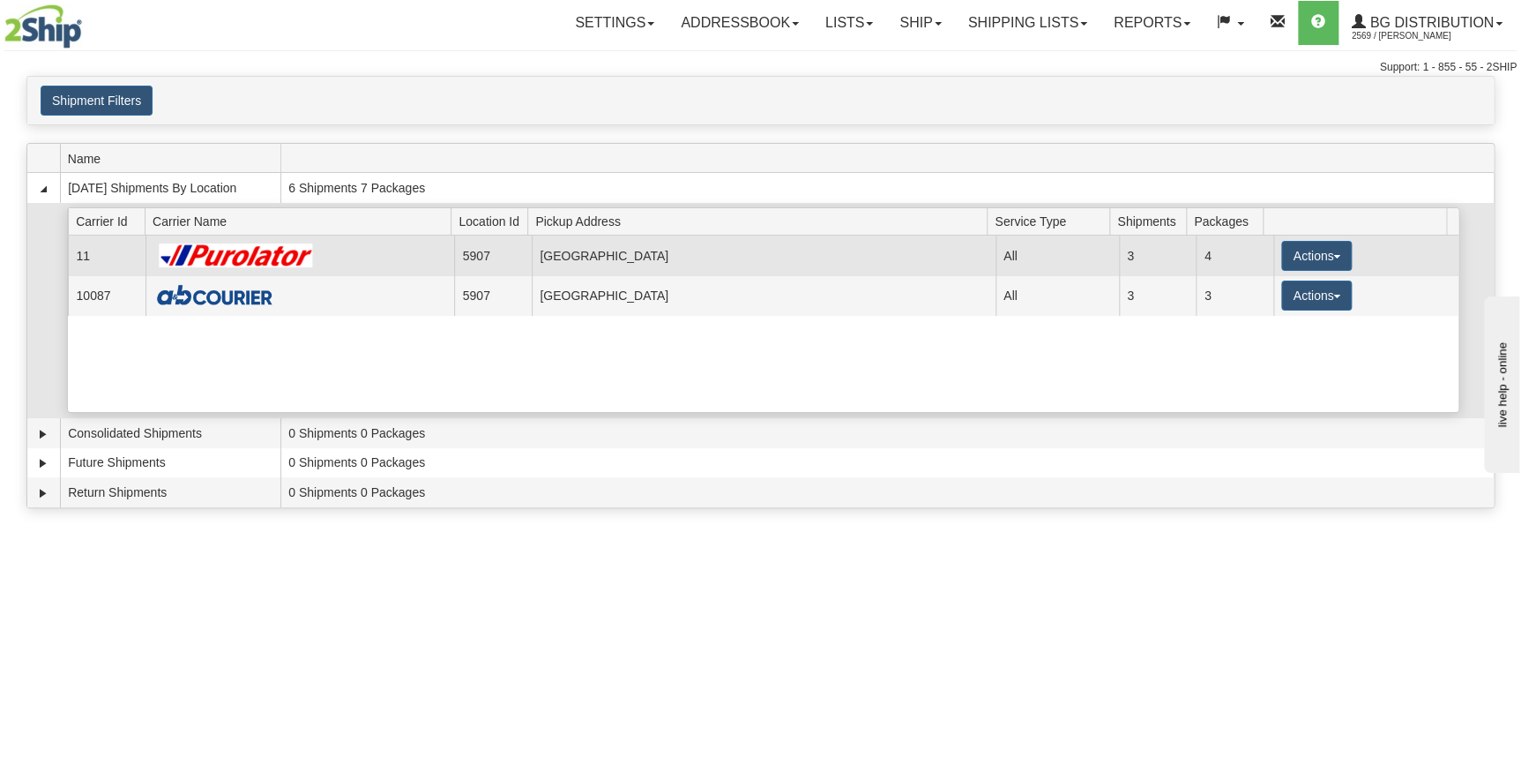
click at [732, 262] on td "Toronto" at bounding box center [764, 255] width 464 height 40
click at [1296, 252] on button "Actions" at bounding box center [1316, 256] width 71 height 30
click at [1282, 283] on link "Details" at bounding box center [1280, 289] width 141 height 23
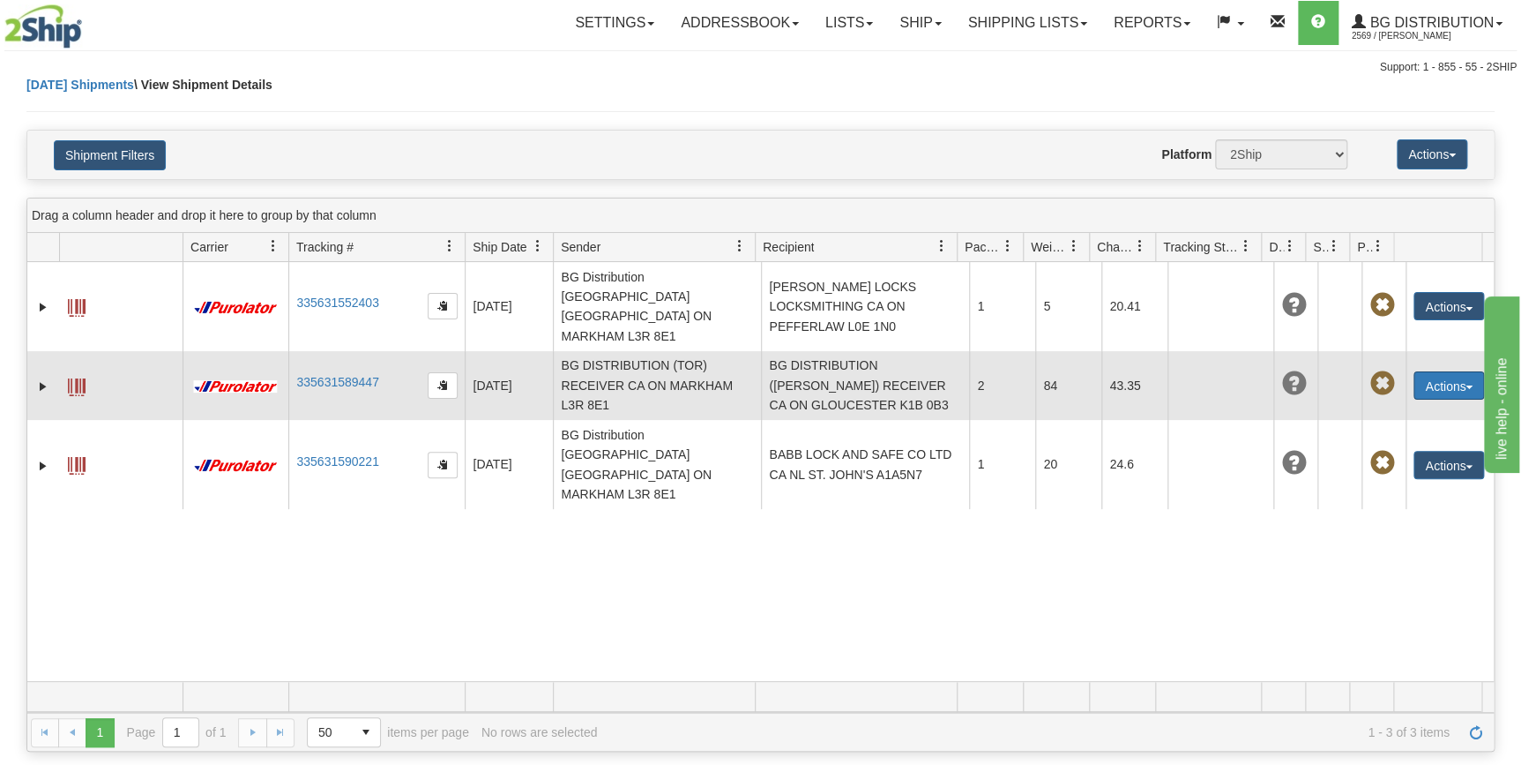
click at [1423, 371] on button "Actions" at bounding box center [1449, 385] width 71 height 28
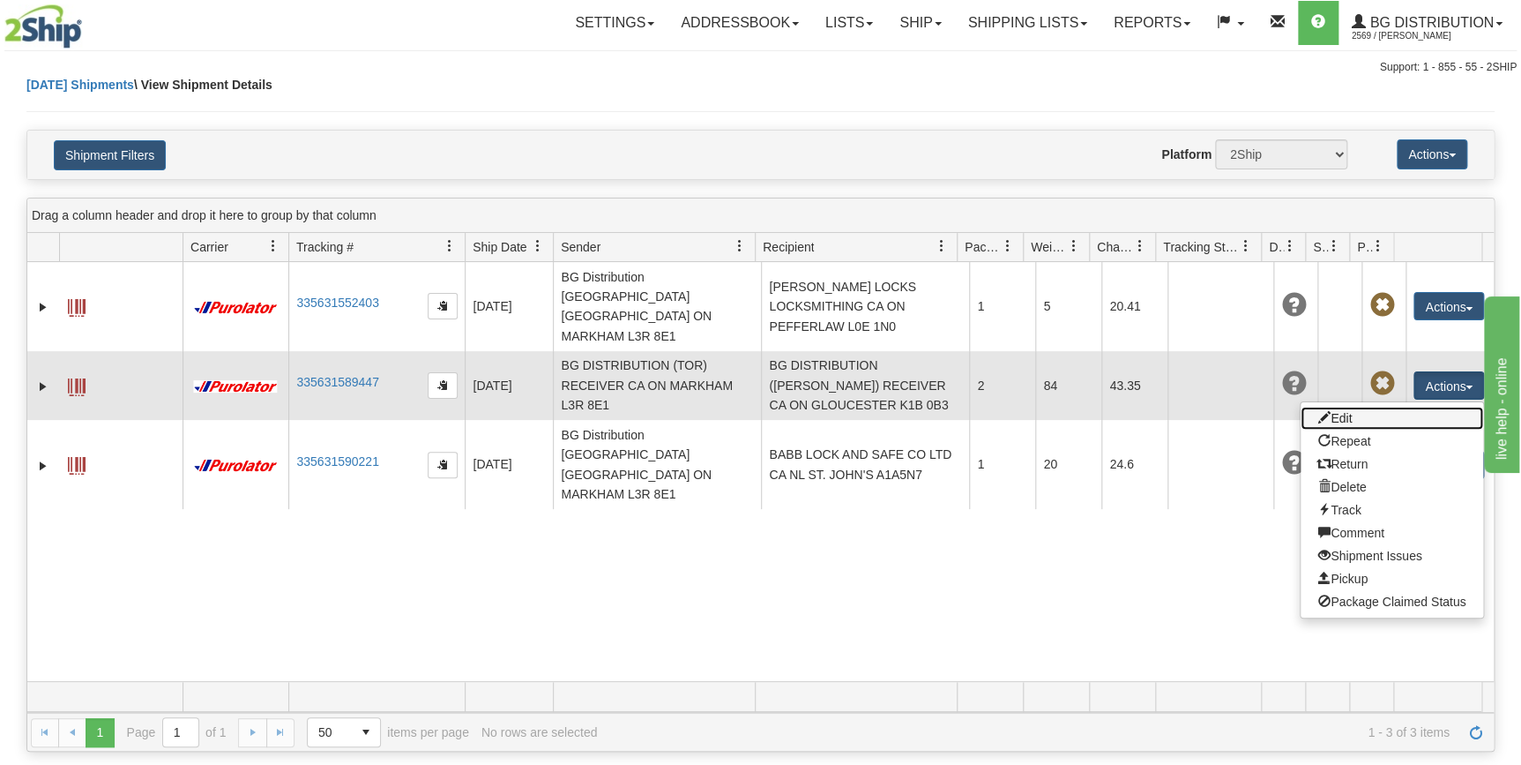
click at [1394, 407] on link "Edit" at bounding box center [1392, 418] width 183 height 23
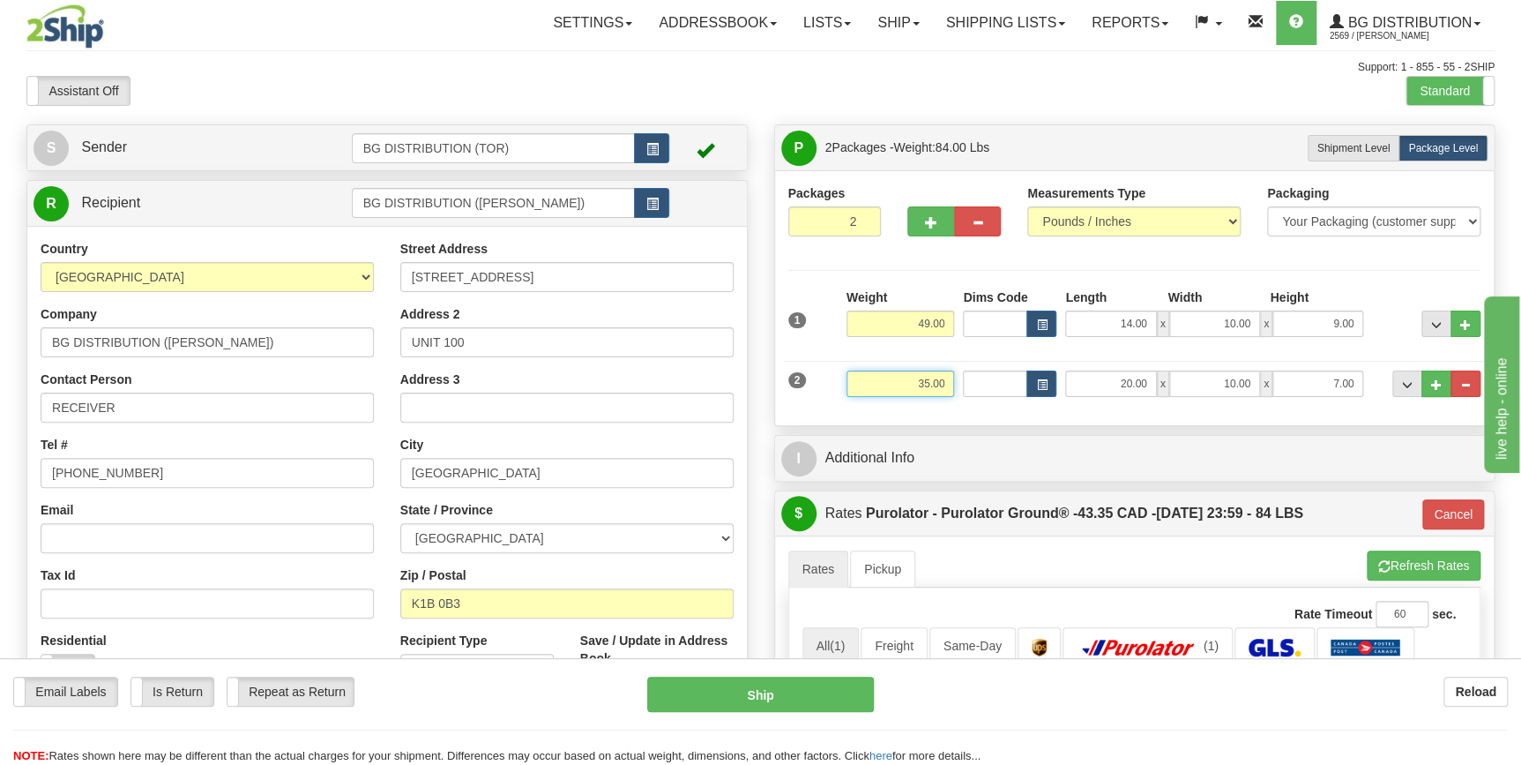
drag, startPoint x: 918, startPoint y: 382, endPoint x: 928, endPoint y: 382, distance: 9.7
click at [928, 382] on input "35.00" at bounding box center [901, 383] width 108 height 26
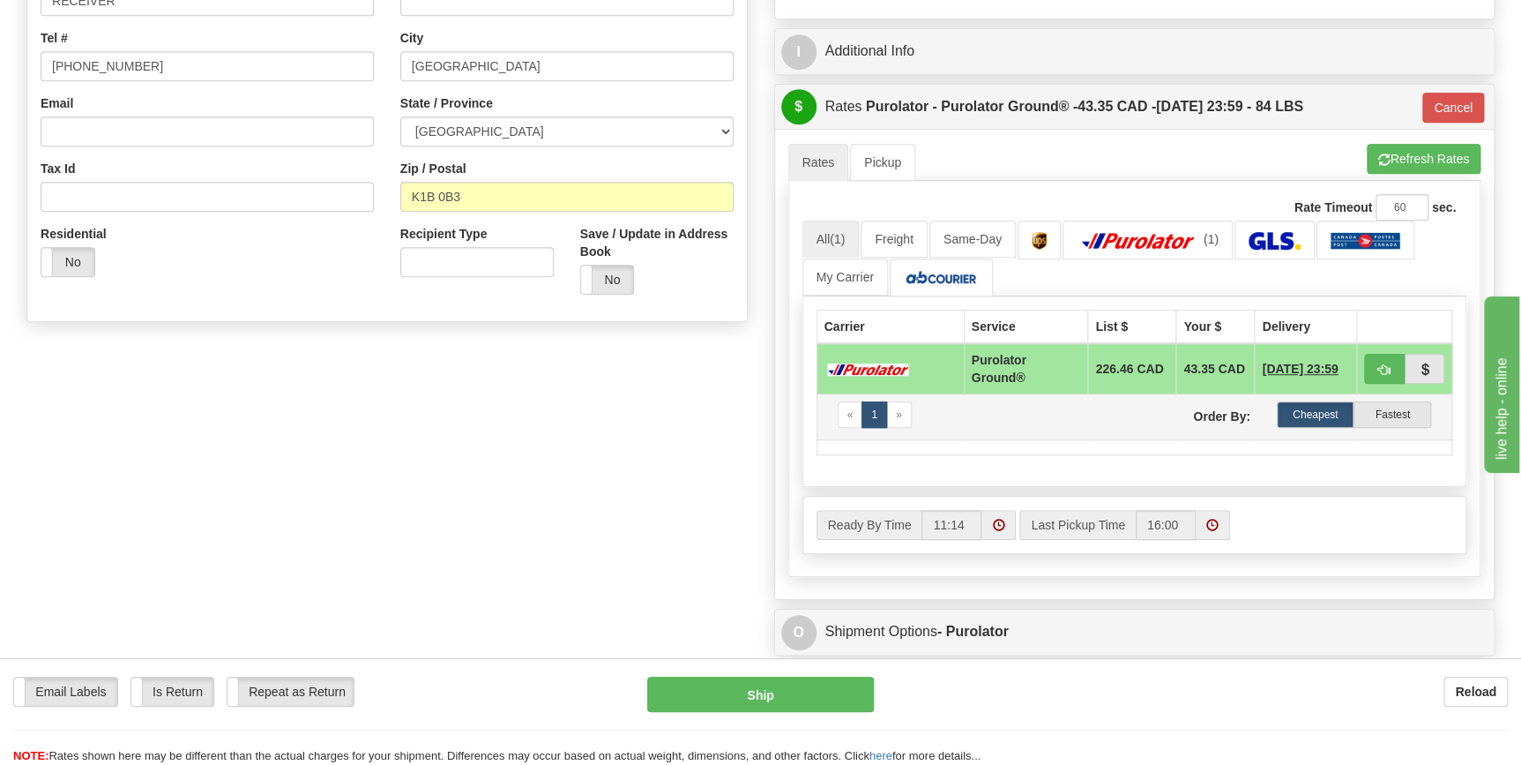
scroll to position [400, 0]
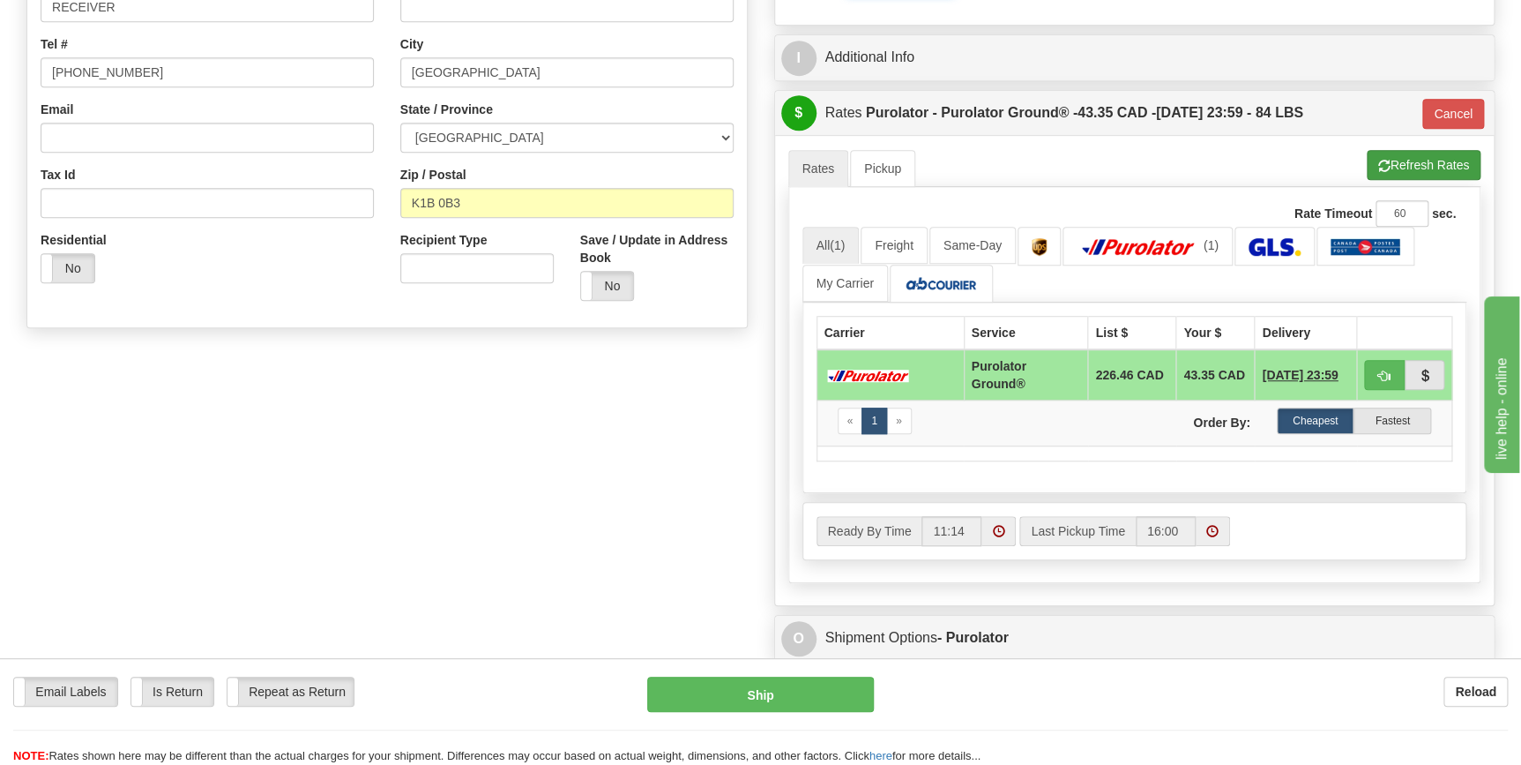
type input "40.00"
click at [1408, 160] on li "Refresh Rates Cancel Rating" at bounding box center [1424, 165] width 114 height 30
click at [833, 246] on span "(1)" at bounding box center [837, 245] width 15 height 14
click at [837, 253] on link "All (1)" at bounding box center [831, 245] width 57 height 37
click at [839, 247] on span "(1)" at bounding box center [837, 245] width 15 height 14
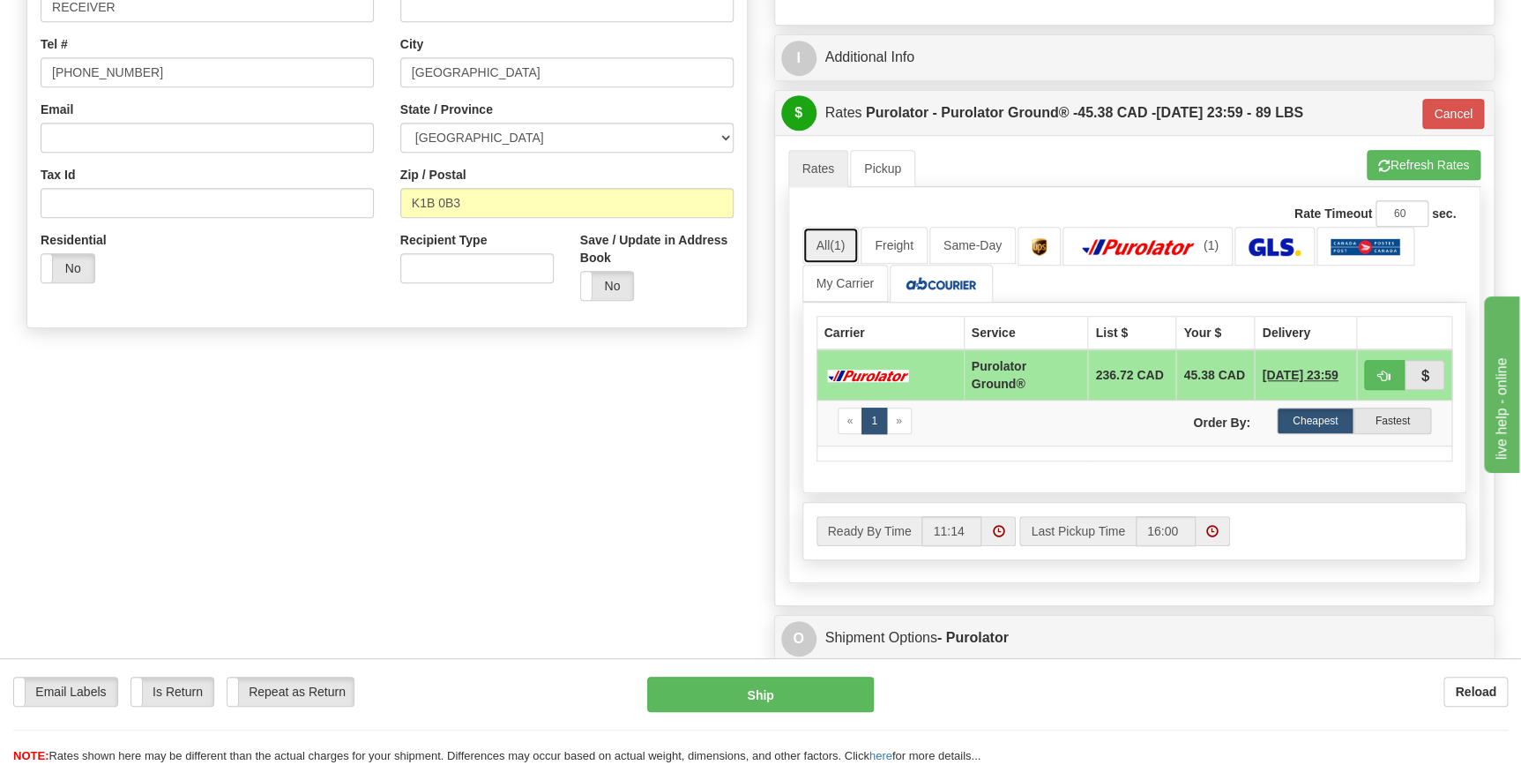
click at [840, 242] on span "(1)" at bounding box center [837, 245] width 15 height 14
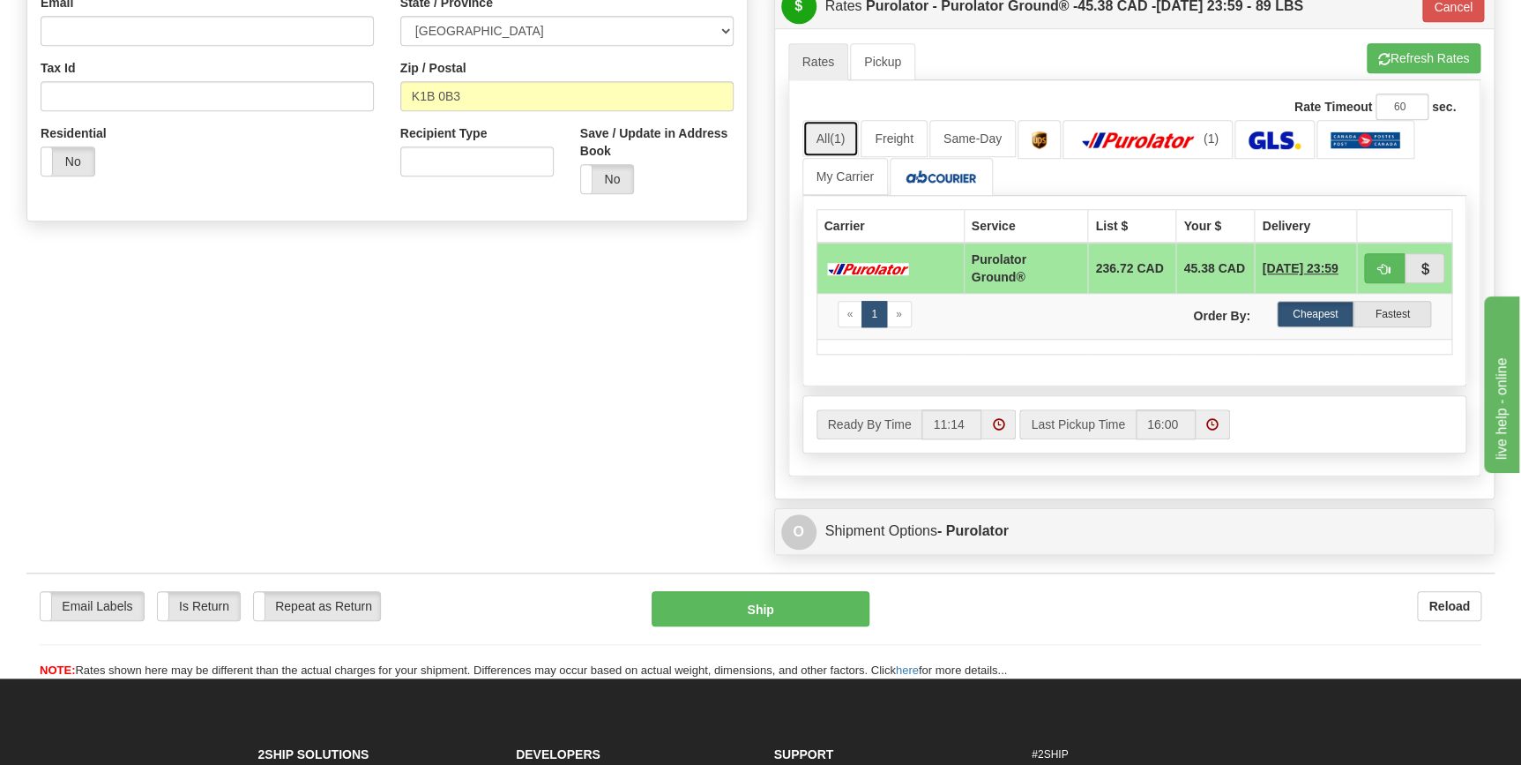
scroll to position [481, 0]
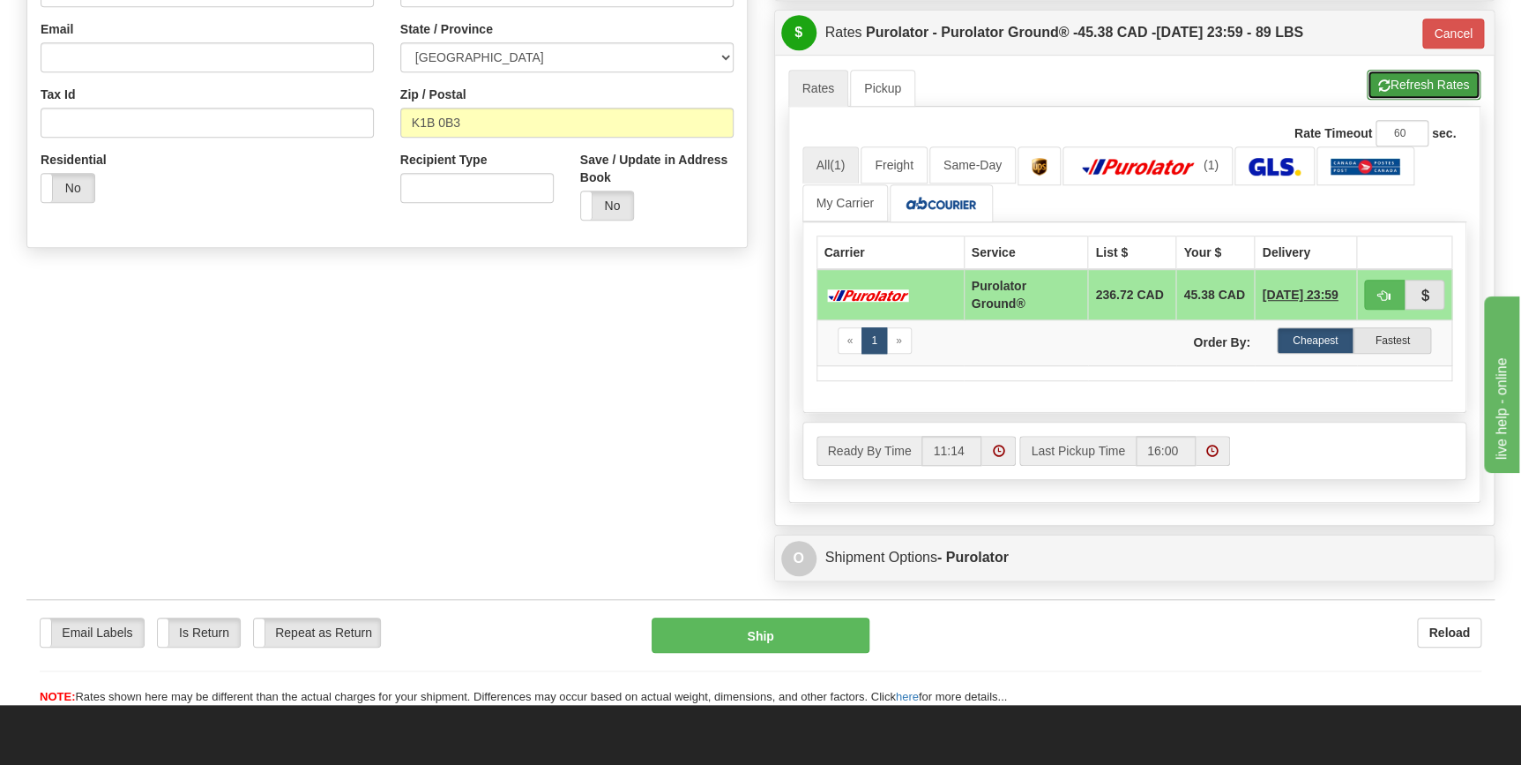
click at [1393, 88] on button "Refresh Rates" at bounding box center [1424, 85] width 114 height 30
type input "260"
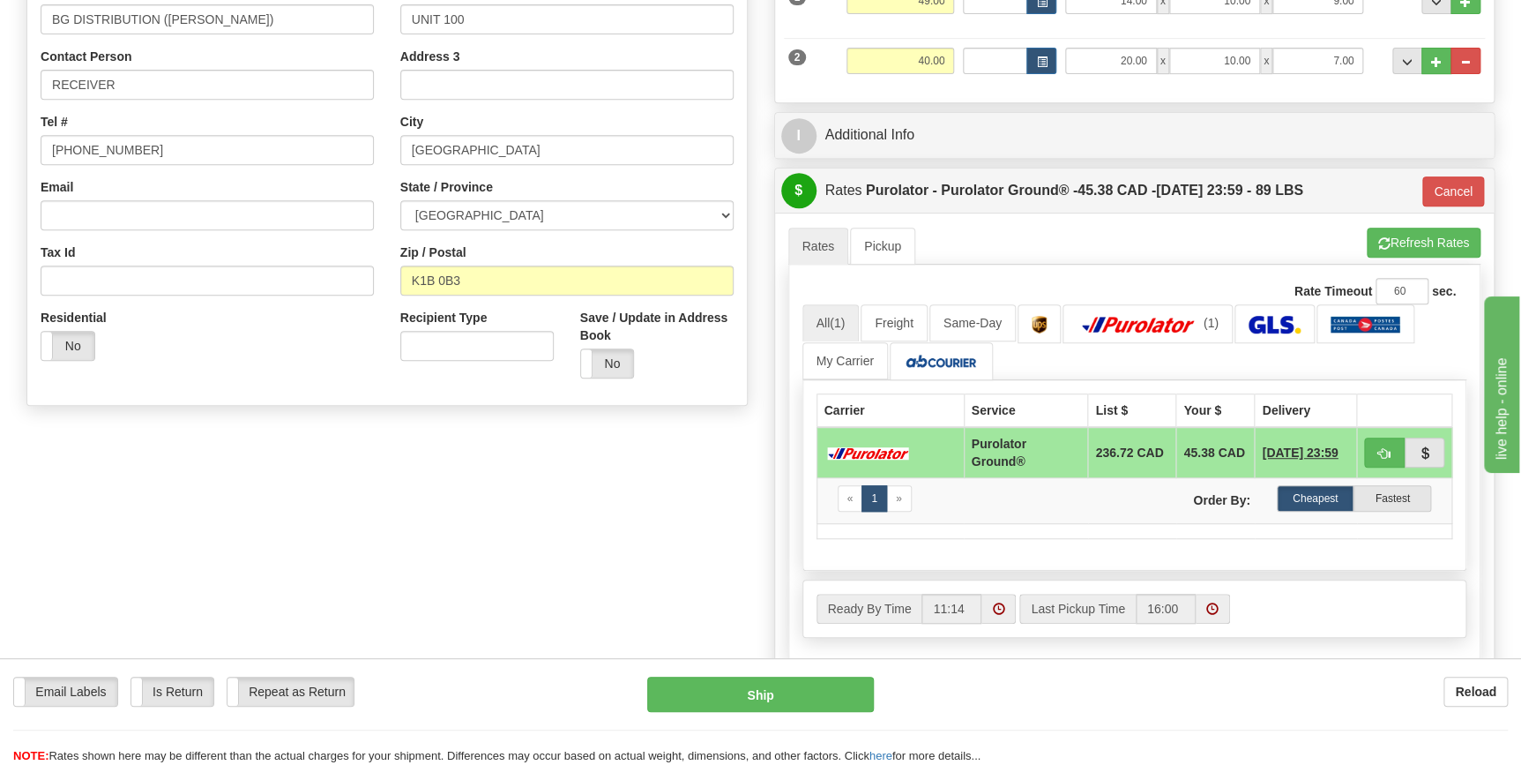
scroll to position [320, 0]
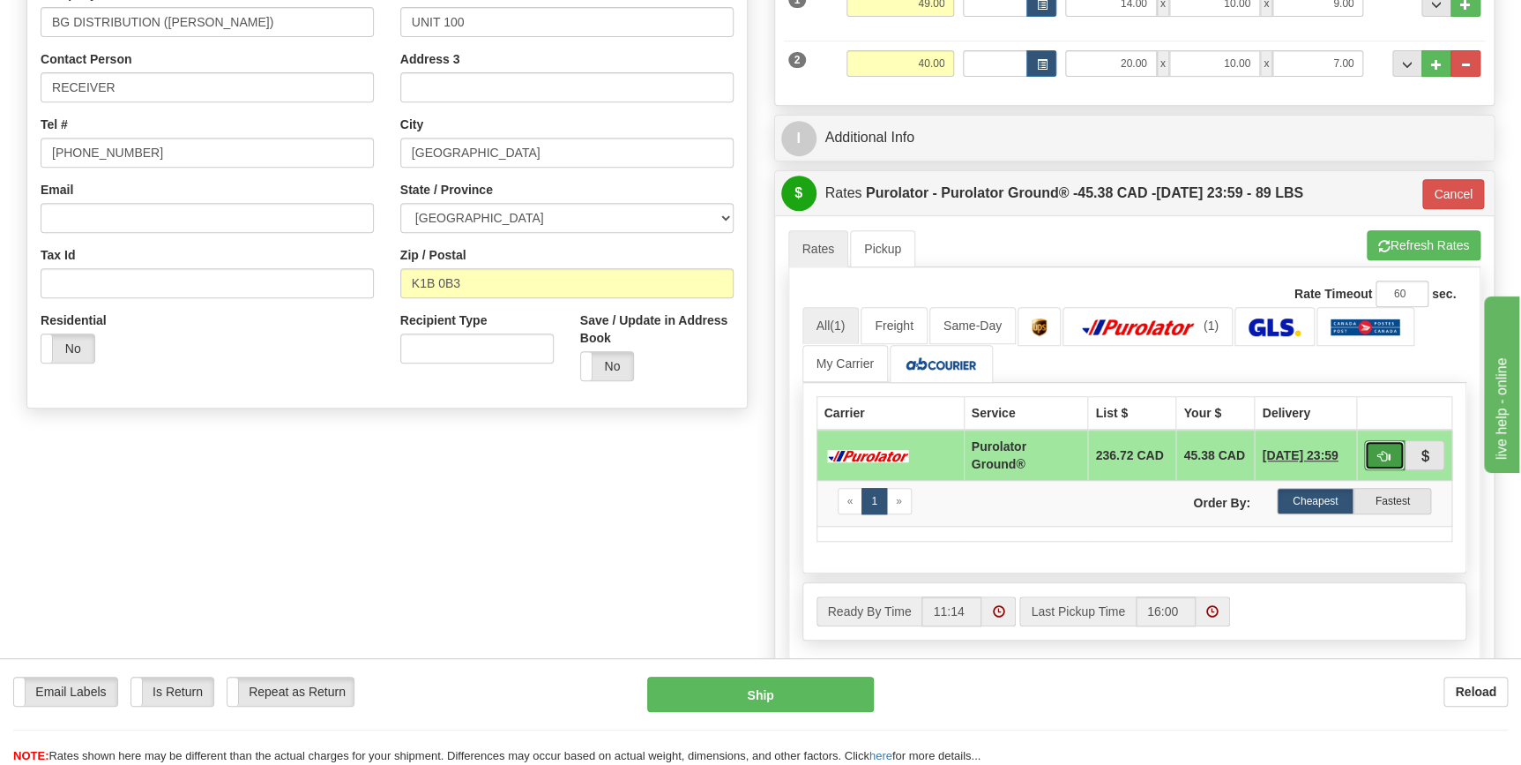
click at [1388, 451] on span "button" at bounding box center [1384, 456] width 12 height 11
click at [1378, 458] on span "button" at bounding box center [1384, 456] width 12 height 11
click at [1376, 452] on button "button" at bounding box center [1384, 455] width 41 height 30
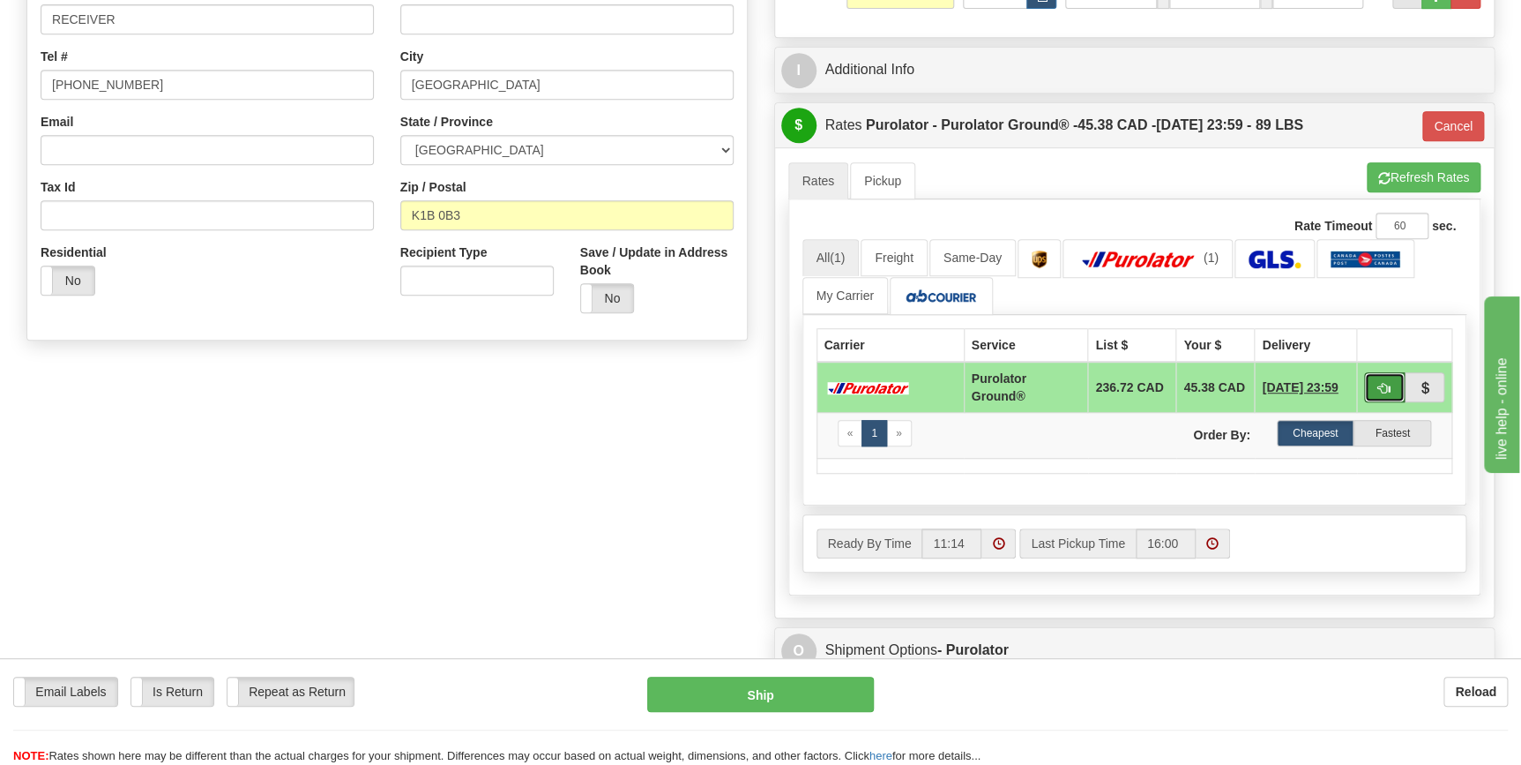
scroll to position [561, 0]
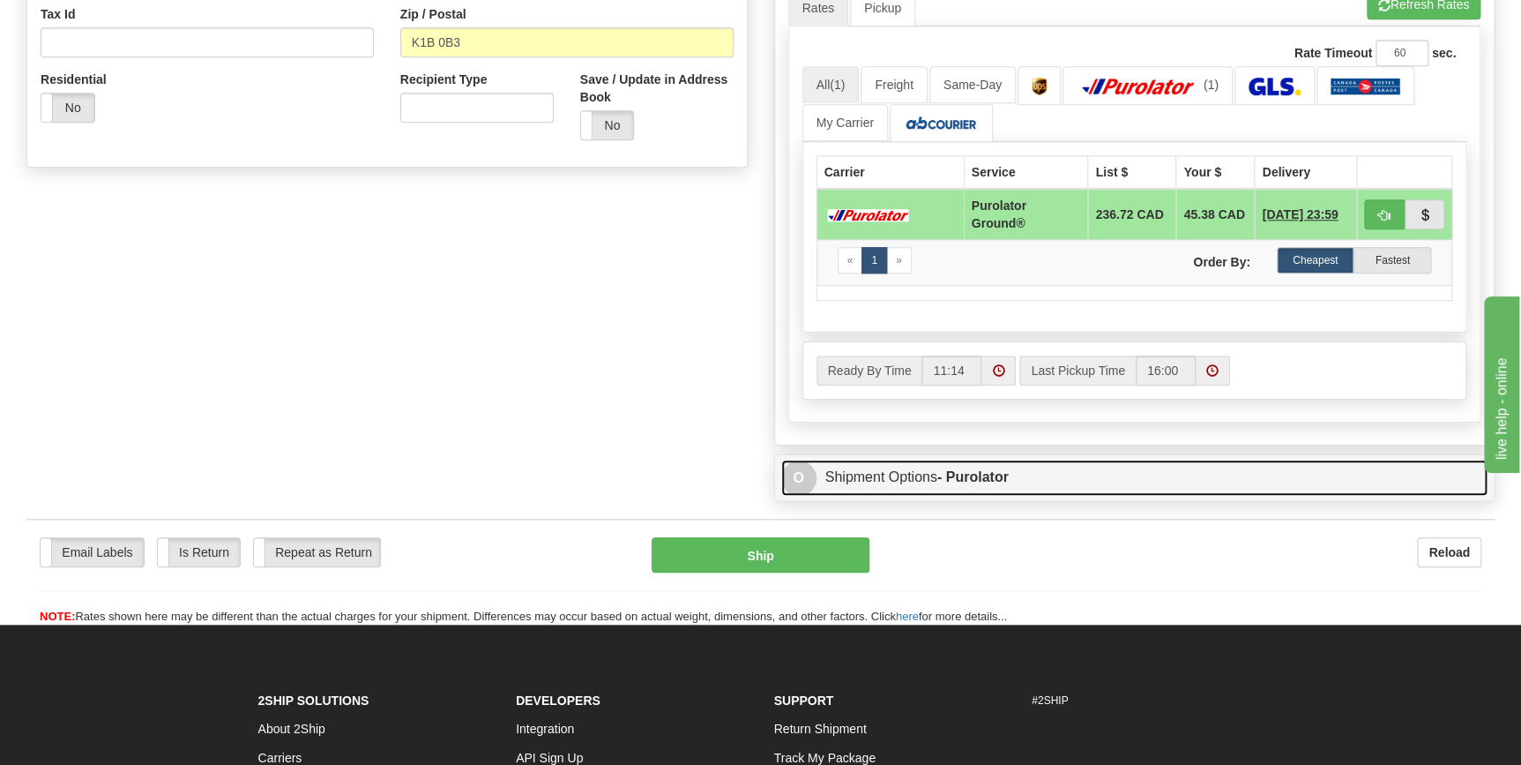
click at [1075, 474] on link "O Shipment Options - Purolator" at bounding box center [1134, 477] width 707 height 36
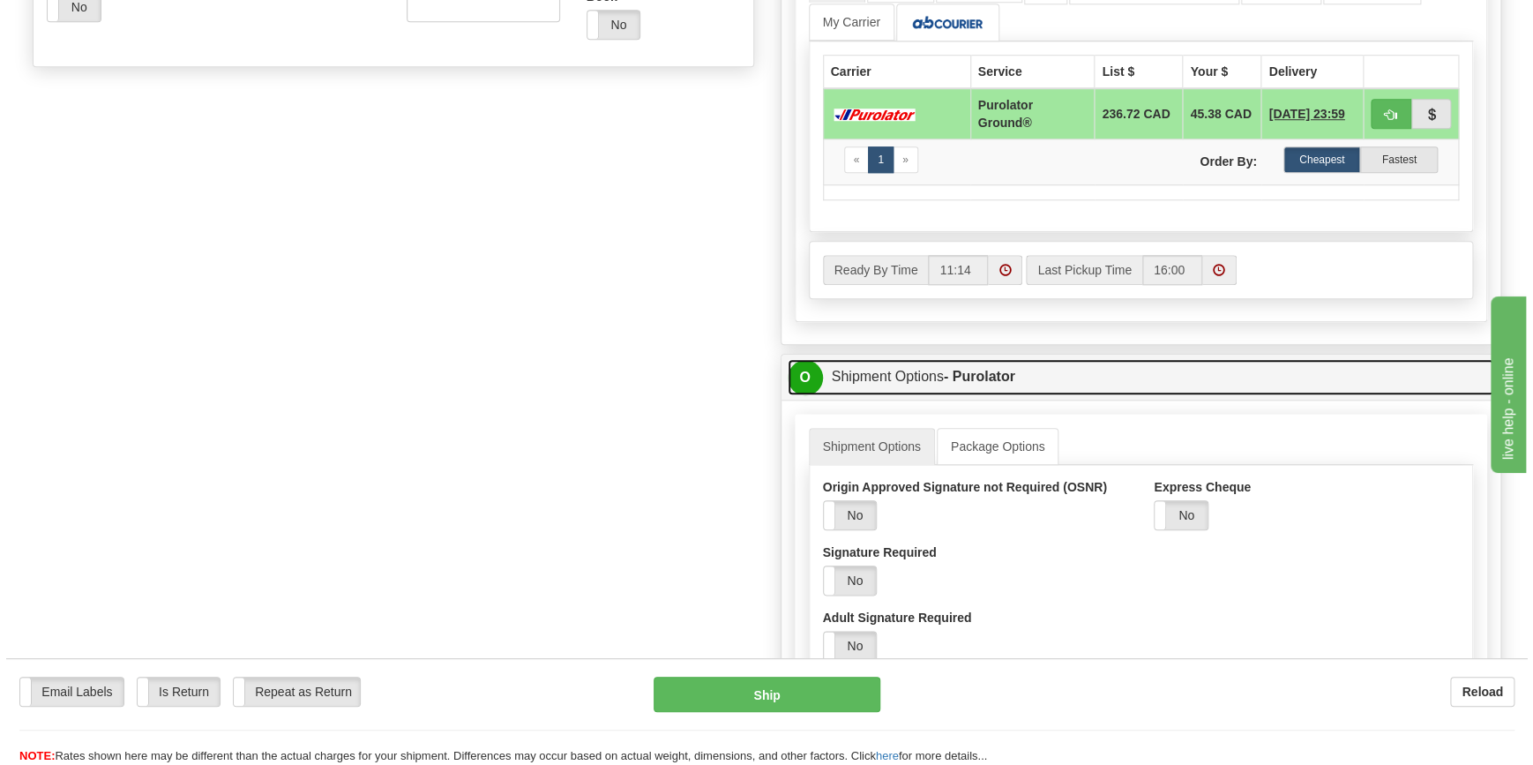
scroll to position [641, 0]
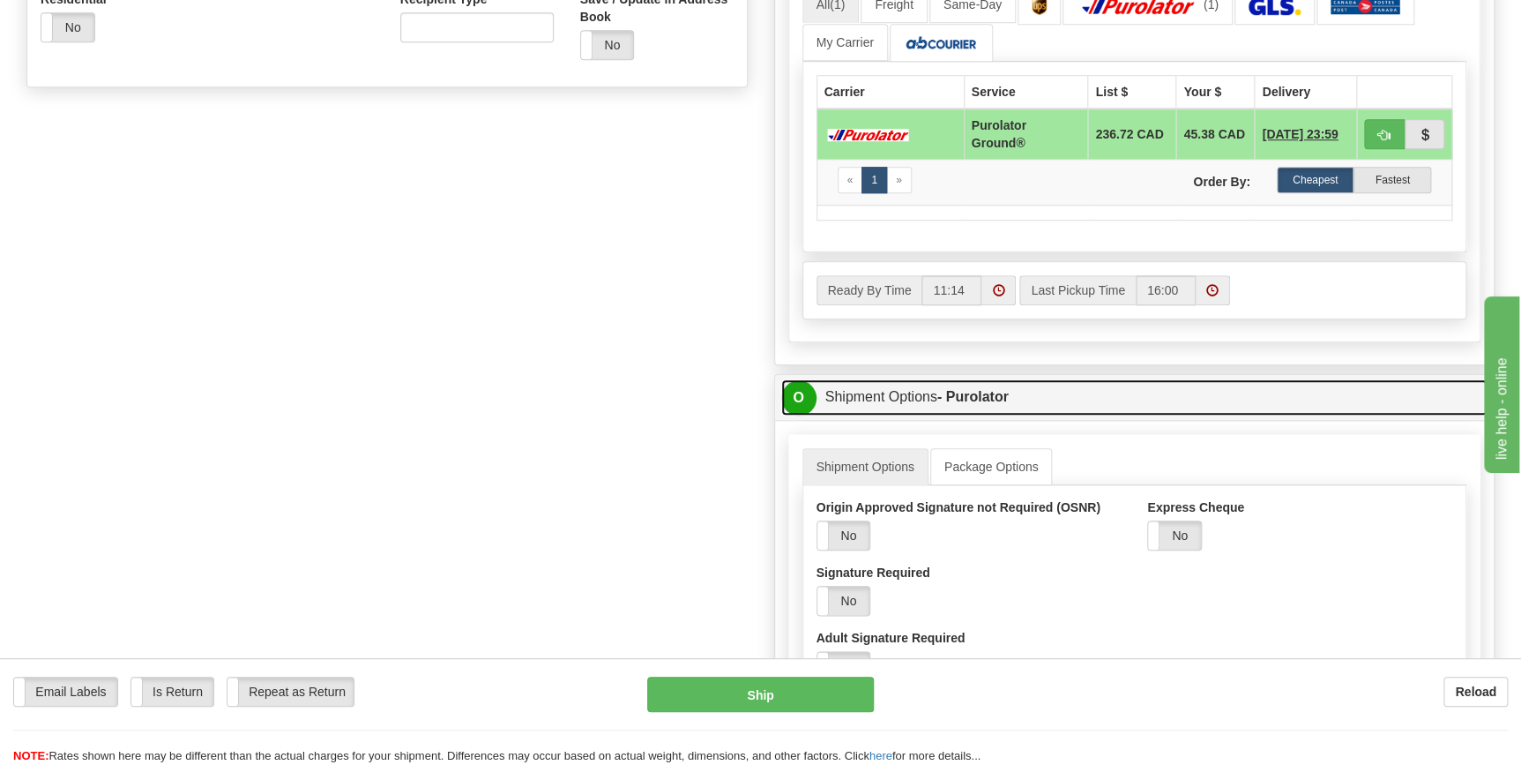
click at [1173, 400] on link "O Shipment Options - Purolator" at bounding box center [1134, 397] width 707 height 36
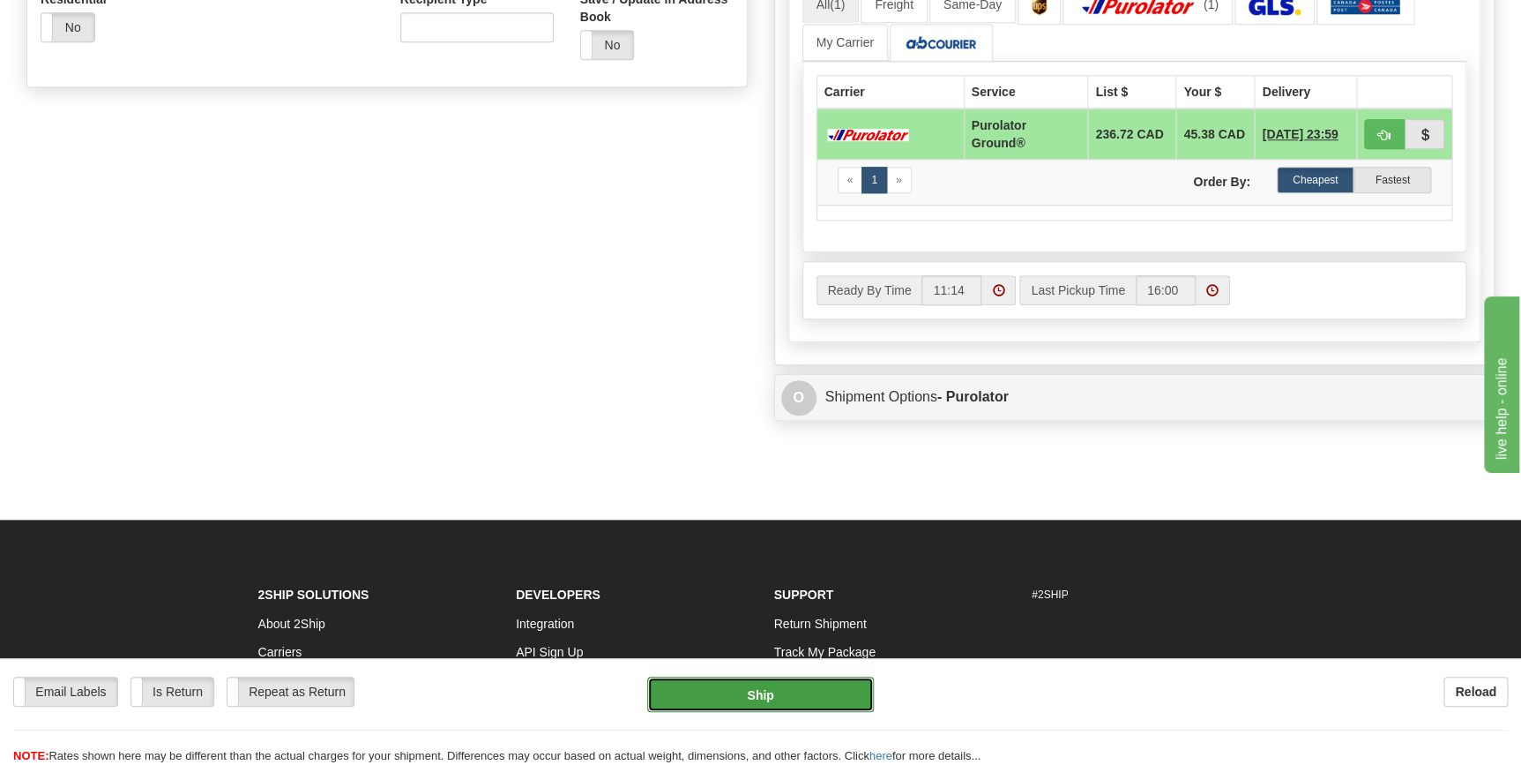
click at [750, 691] on button "Ship" at bounding box center [760, 693] width 227 height 35
